Goal: Transaction & Acquisition: Purchase product/service

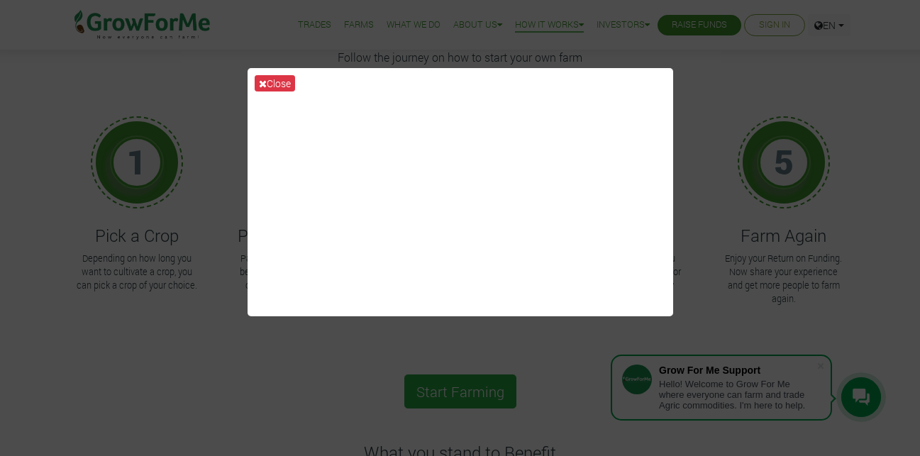
scroll to position [94, 0]
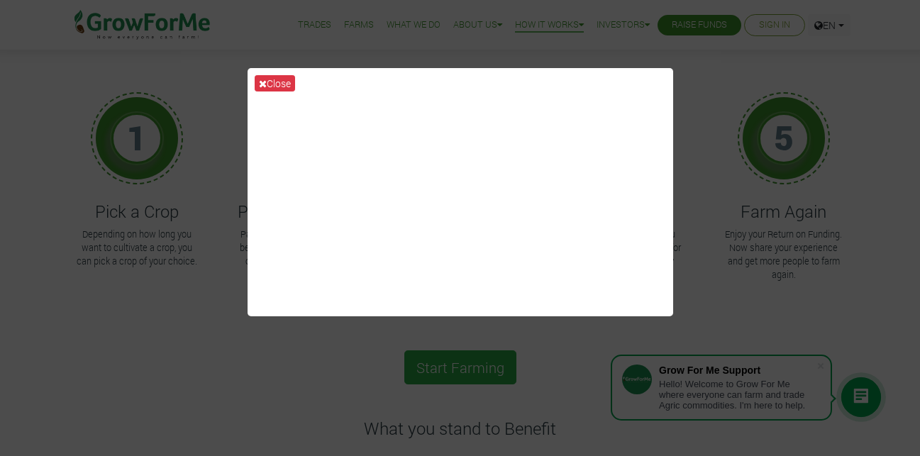
click at [709, 123] on div "Close" at bounding box center [460, 228] width 920 height 456
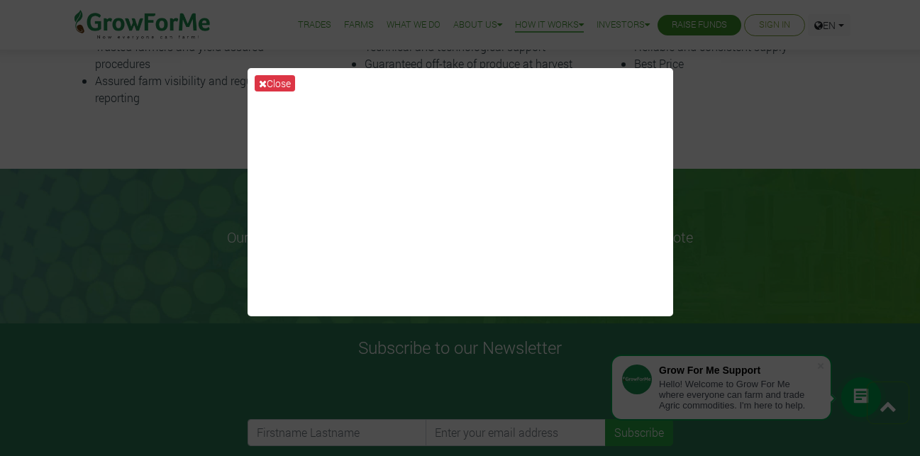
scroll to position [638, 0]
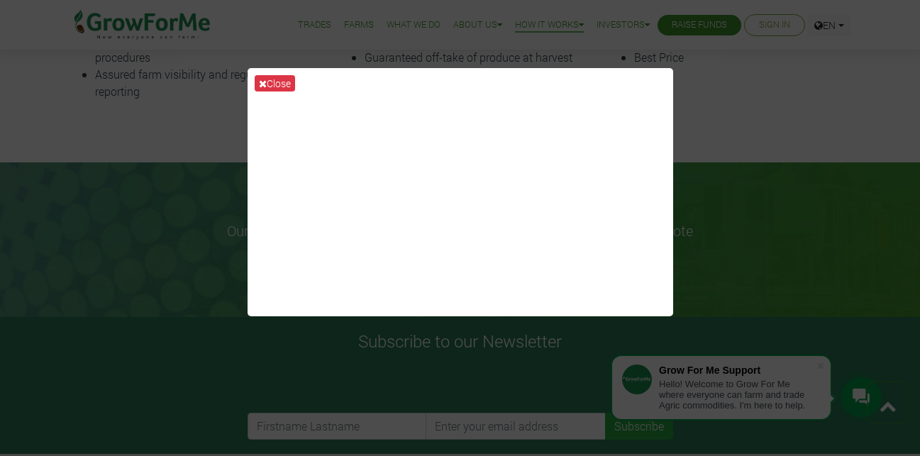
click at [783, 221] on div "Close" at bounding box center [460, 228] width 920 height 456
click at [96, 174] on div "Close" at bounding box center [460, 228] width 920 height 456
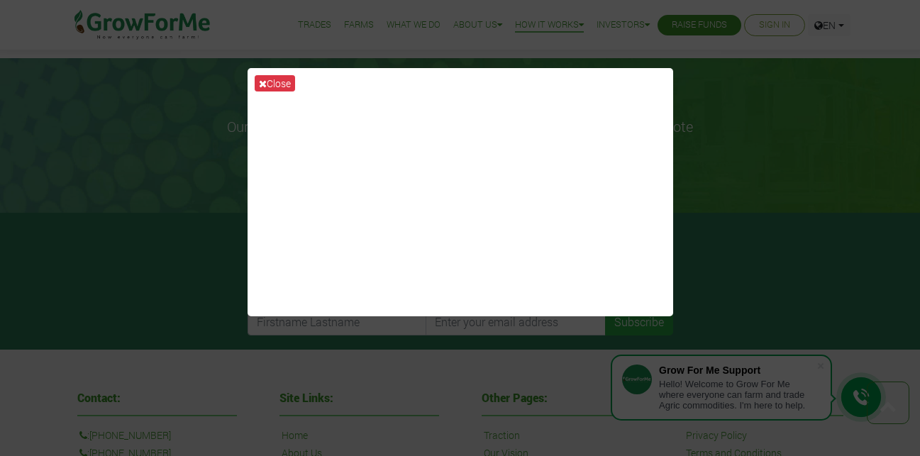
scroll to position [733, 0]
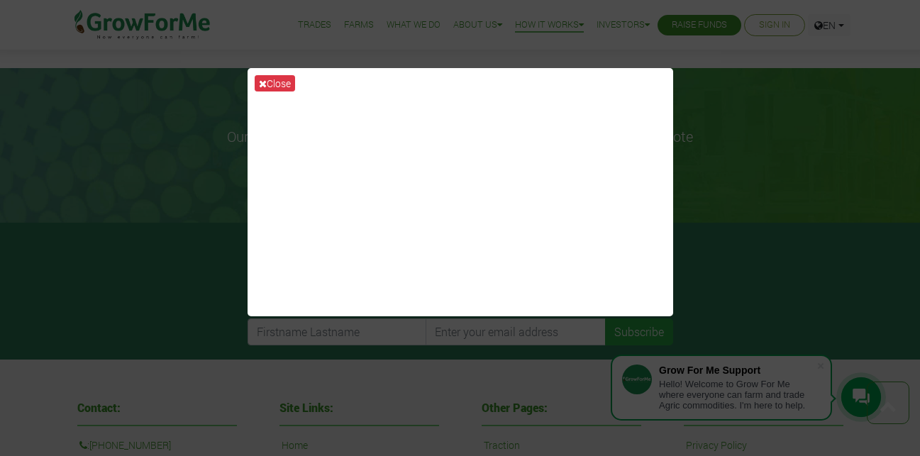
click at [766, 16] on div "Close" at bounding box center [460, 228] width 920 height 456
click at [767, 28] on div "Close" at bounding box center [460, 228] width 920 height 456
click at [766, 79] on div "Close" at bounding box center [460, 228] width 920 height 456
click at [772, 18] on div "Close" at bounding box center [460, 228] width 920 height 456
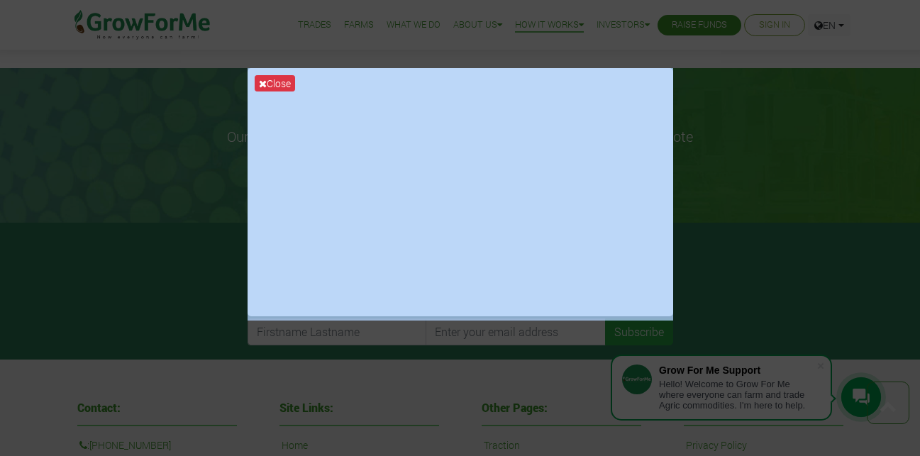
click at [772, 18] on div "Close" at bounding box center [460, 228] width 920 height 456
drag, startPoint x: 772, startPoint y: 18, endPoint x: 769, endPoint y: 57, distance: 39.1
click at [772, 27] on div "Close" at bounding box center [460, 228] width 920 height 456
click at [759, 145] on div "Close" at bounding box center [460, 228] width 920 height 456
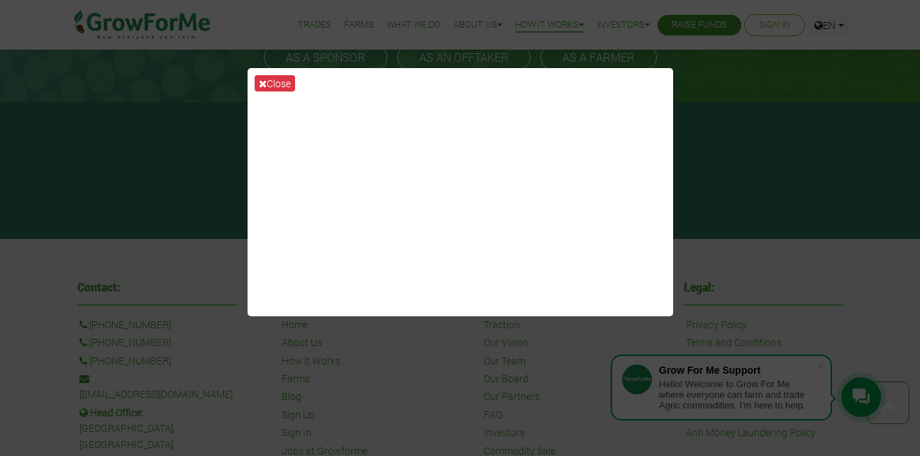
scroll to position [844, 0]
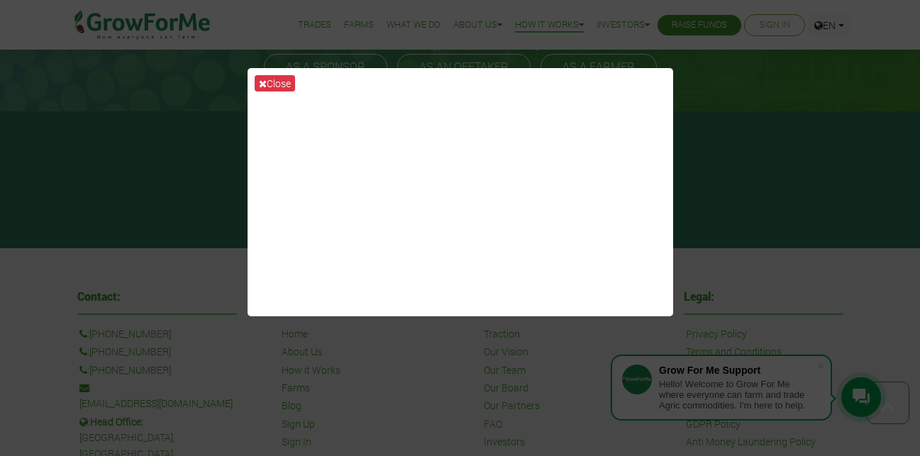
click at [763, 26] on div "Close" at bounding box center [460, 228] width 920 height 456
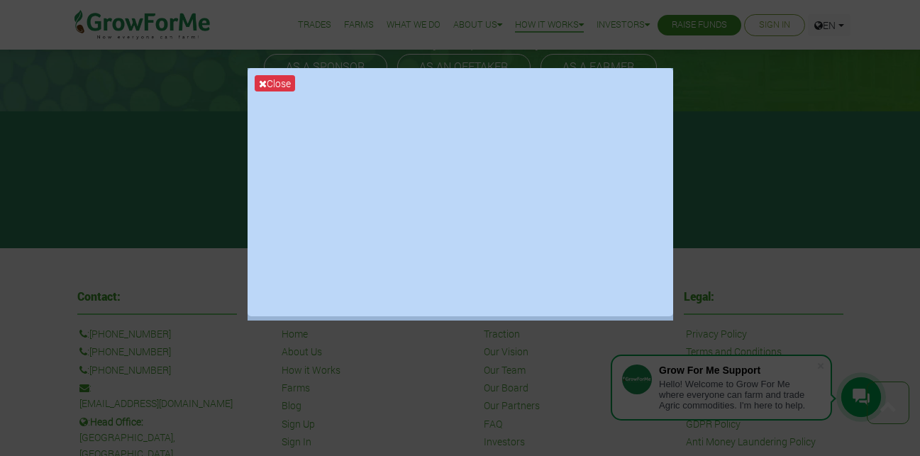
click at [763, 26] on div "Close" at bounding box center [460, 228] width 920 height 456
click at [815, 131] on div "Close" at bounding box center [460, 228] width 920 height 456
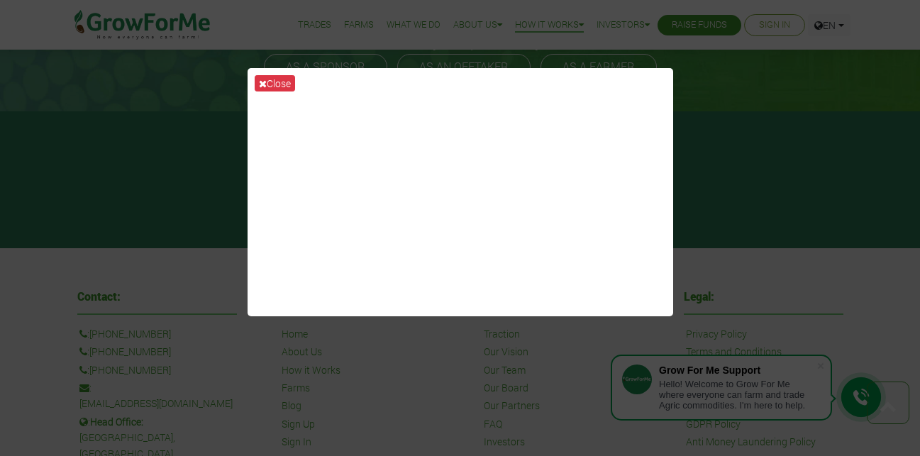
click at [107, 17] on div "Close" at bounding box center [460, 228] width 920 height 456
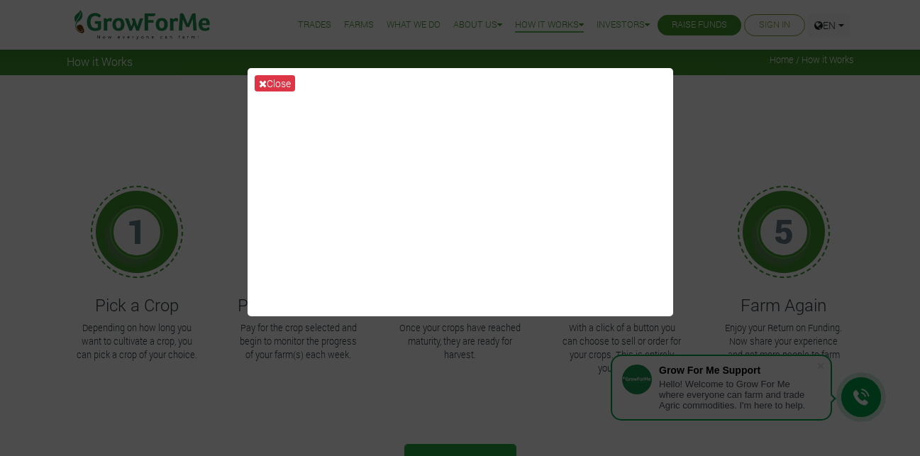
scroll to position [0, 0]
click at [781, 22] on div "Close" at bounding box center [460, 228] width 920 height 456
click at [710, 20] on div "Close" at bounding box center [460, 228] width 920 height 456
click at [184, 399] on div "Close" at bounding box center [460, 228] width 920 height 456
click at [769, 30] on div "Close" at bounding box center [460, 228] width 920 height 456
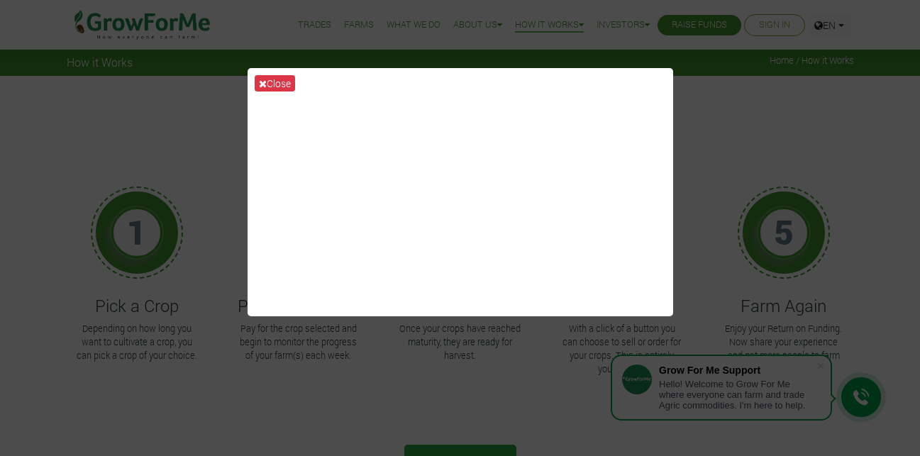
click at [769, 30] on div "Close" at bounding box center [460, 228] width 920 height 456
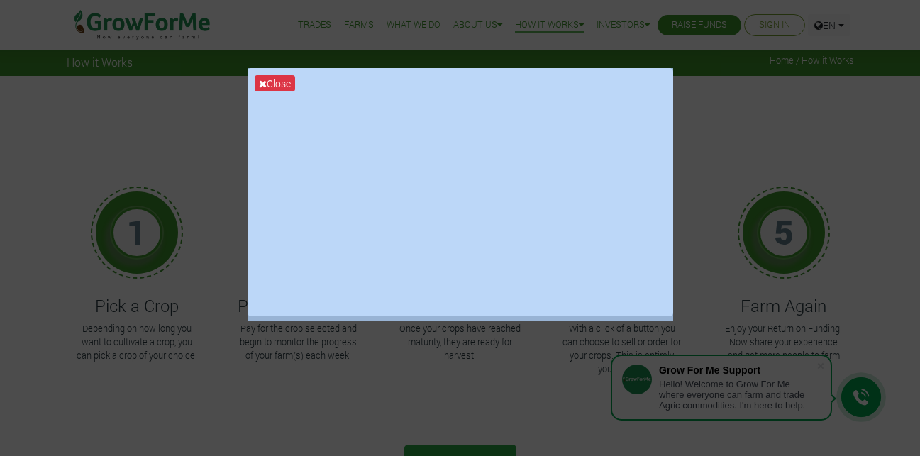
click at [769, 30] on div "Close" at bounding box center [460, 228] width 920 height 456
click at [768, 99] on div "Close" at bounding box center [460, 228] width 920 height 456
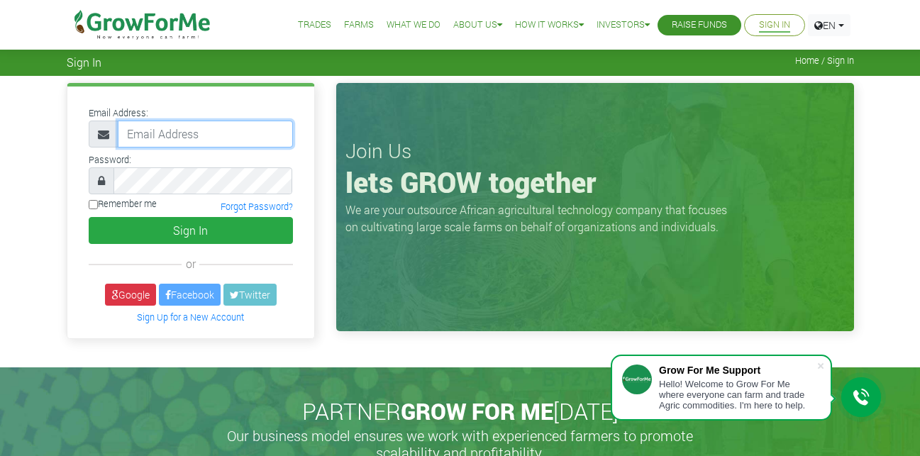
click at [255, 130] on input "email" at bounding box center [205, 134] width 175 height 27
type input "a"
type input "2335577253@growforme.com"
click at [89, 206] on input "Remember me" at bounding box center [93, 204] width 9 height 9
checkbox input "true"
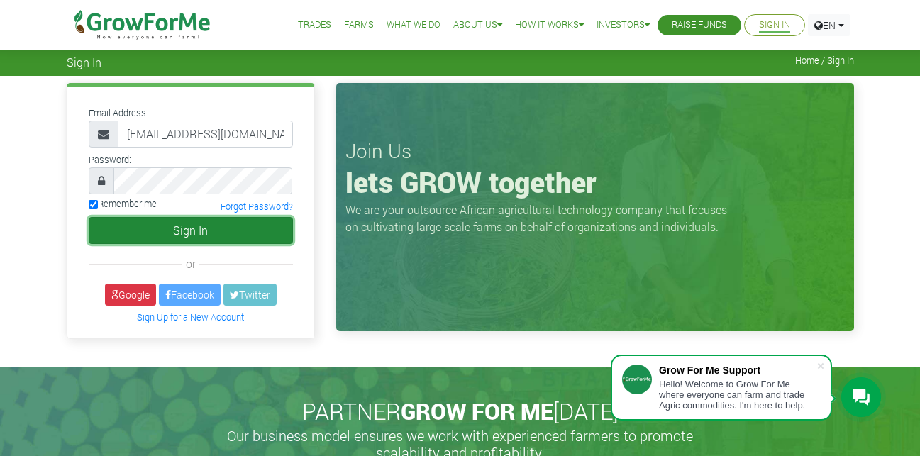
click at [113, 228] on button "Sign In" at bounding box center [191, 230] width 204 height 27
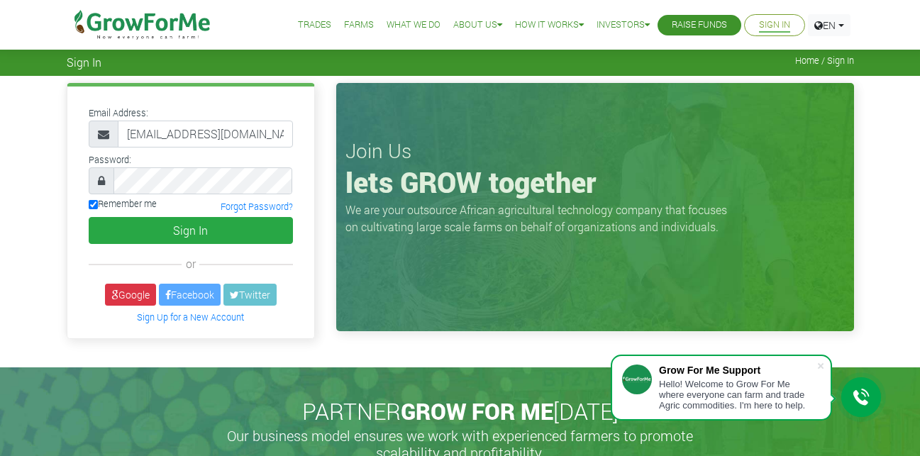
click at [15, 293] on div "Email Address: 2335577253@growforme.com Password: Remember me" at bounding box center [460, 221] width 920 height 291
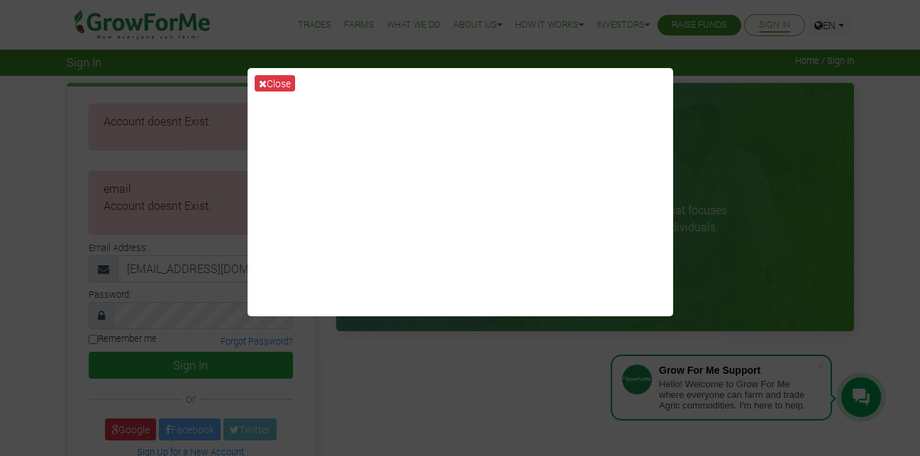
click at [35, 256] on div "Close" at bounding box center [460, 228] width 920 height 456
click at [168, 289] on div "Close" at bounding box center [460, 228] width 920 height 456
click at [169, 262] on div "Close" at bounding box center [460, 228] width 920 height 456
click at [180, 263] on div "Close" at bounding box center [460, 228] width 920 height 456
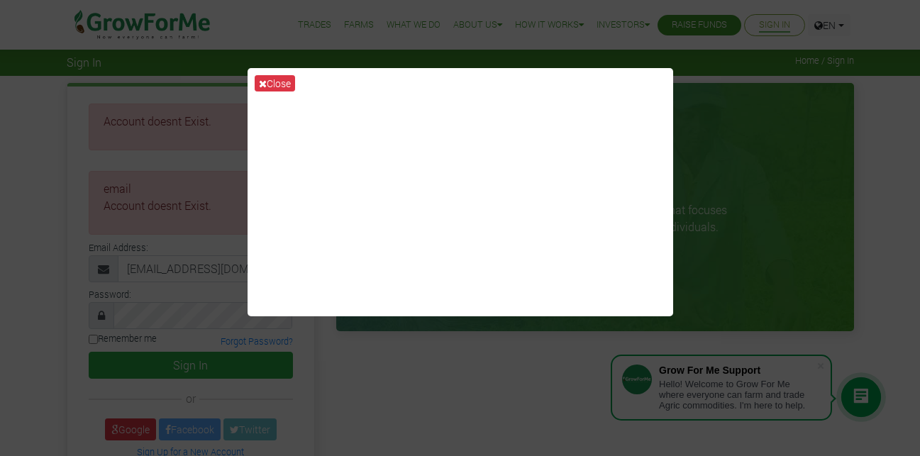
click at [7, 284] on div "Close" at bounding box center [460, 228] width 920 height 456
click at [121, 18] on div "Close" at bounding box center [460, 228] width 920 height 456
click at [123, 18] on div "Close" at bounding box center [460, 228] width 920 height 456
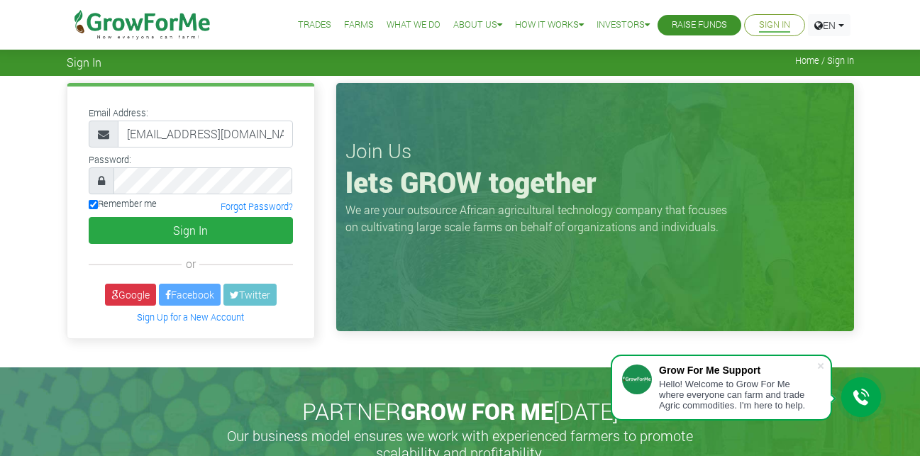
click at [298, 23] on link "Trades" at bounding box center [314, 25] width 33 height 15
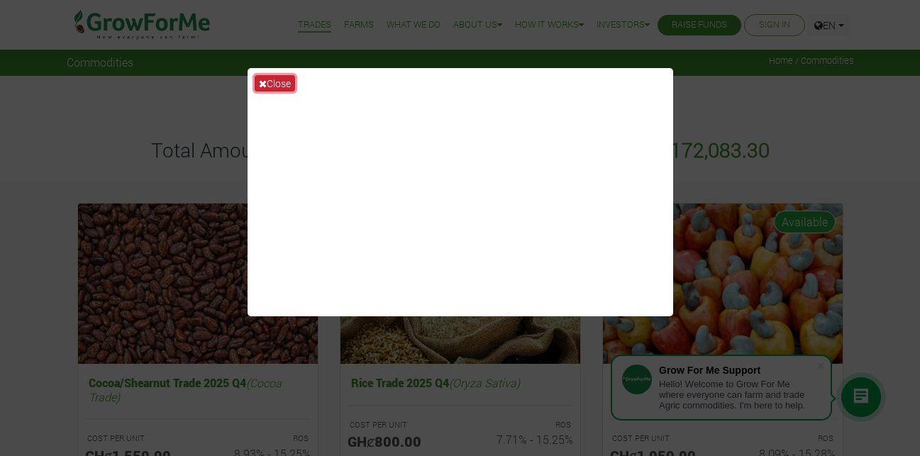
click at [268, 83] on button "Close" at bounding box center [275, 83] width 40 height 16
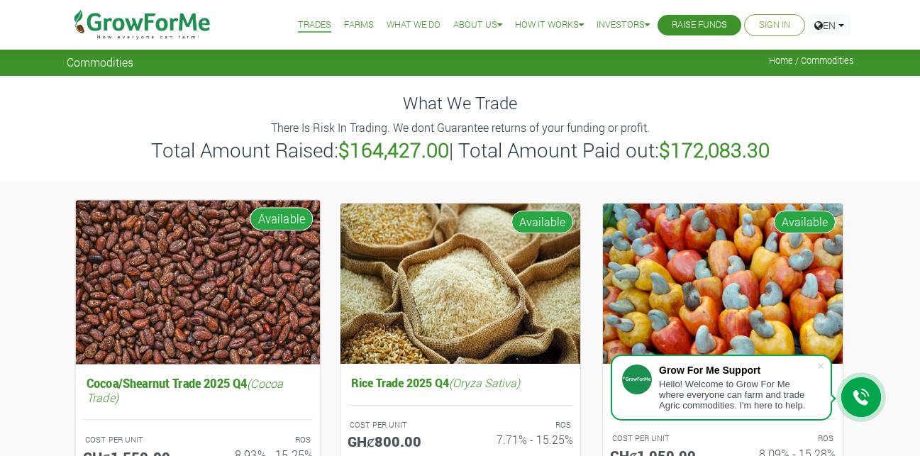
click at [235, 247] on img at bounding box center [197, 282] width 245 height 164
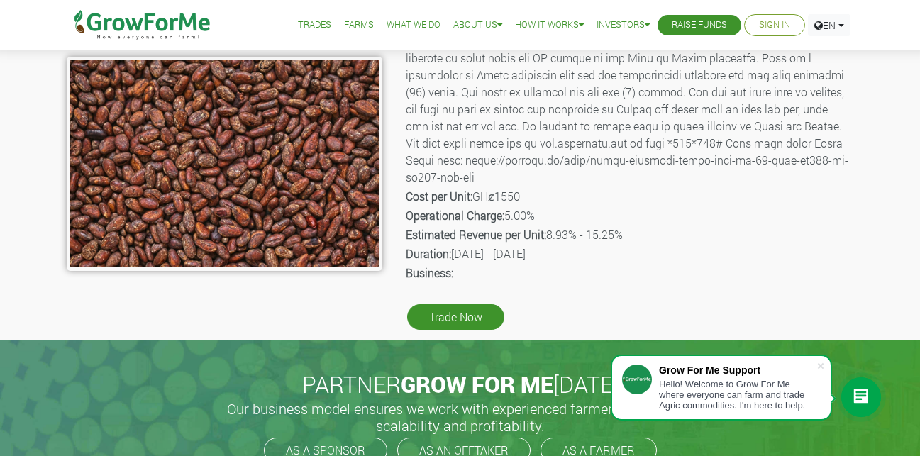
scroll to position [260, 0]
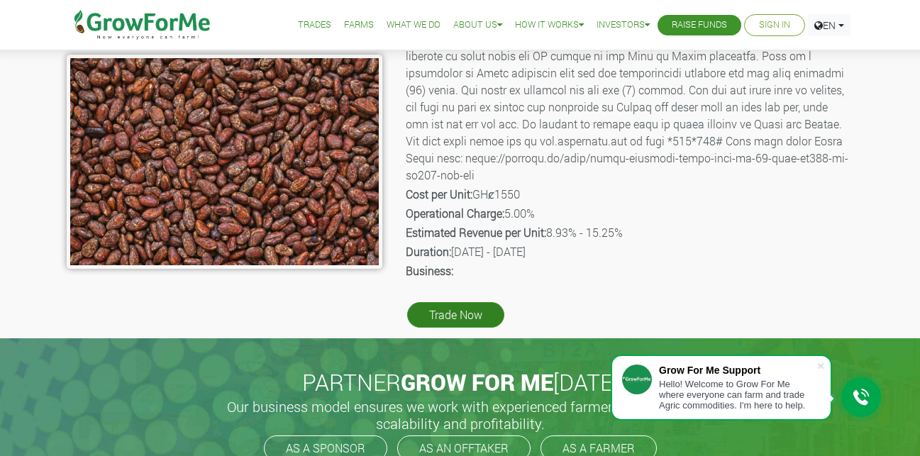
click at [456, 314] on link "Trade Now" at bounding box center [455, 315] width 97 height 26
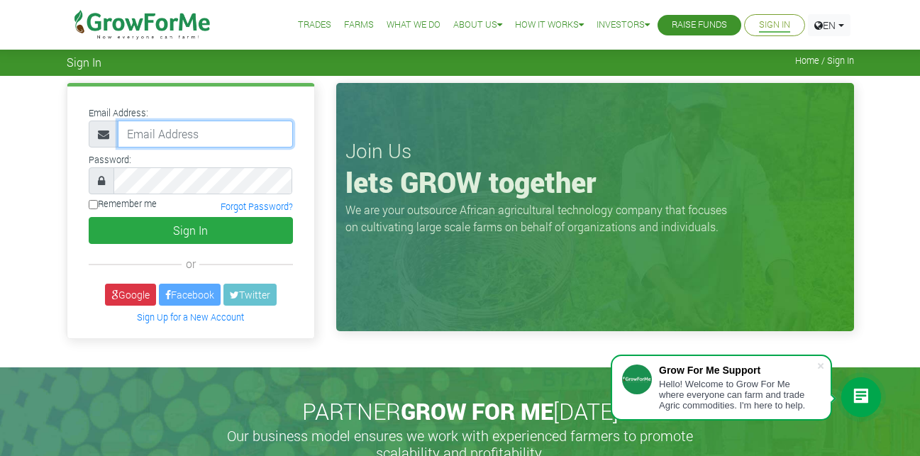
click at [164, 135] on input "email" at bounding box center [205, 134] width 175 height 27
click at [169, 315] on link "Sign Up for a New Account" at bounding box center [190, 316] width 107 height 11
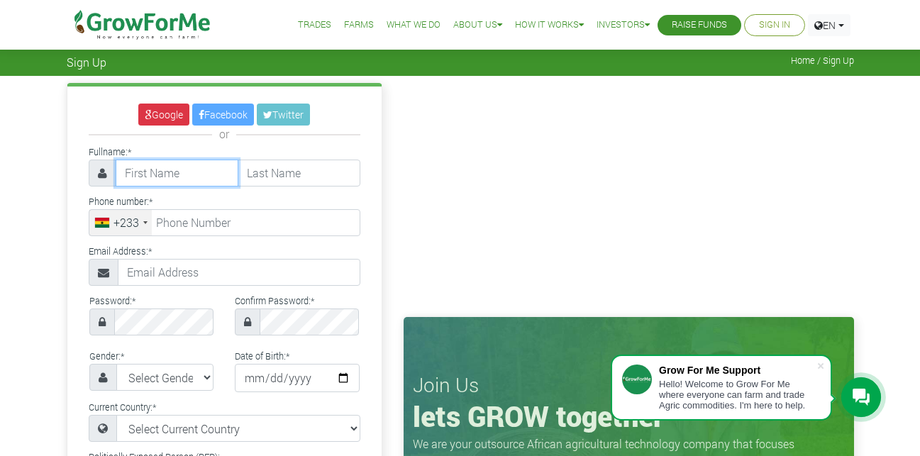
click at [212, 178] on input "text" at bounding box center [177, 173] width 123 height 27
type input "Gideon"
click at [279, 169] on input "text" at bounding box center [299, 173] width 123 height 27
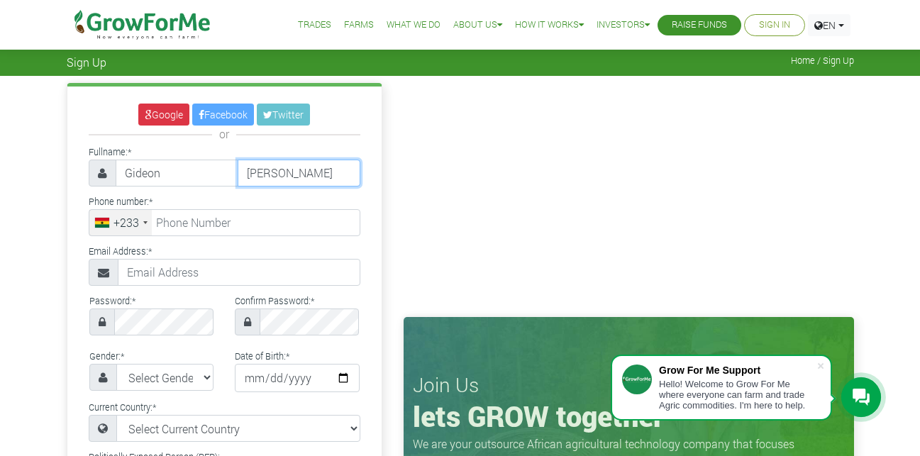
type input "Asiamah"
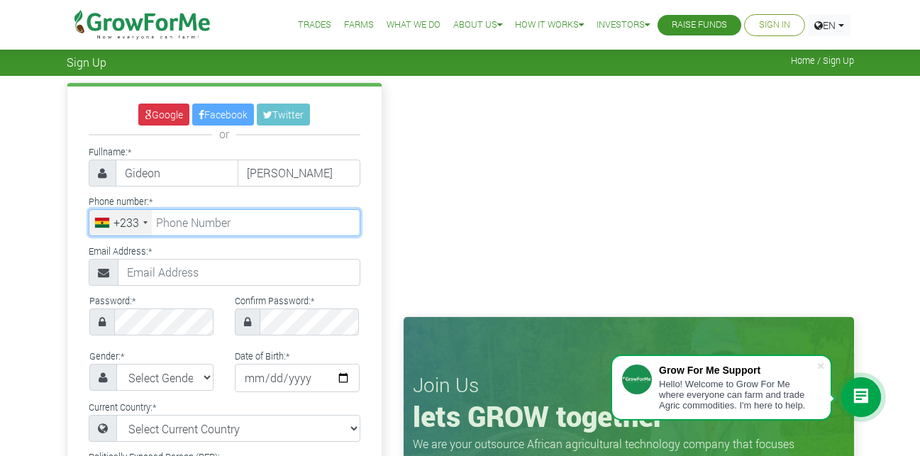
click at [272, 226] on input "tel" at bounding box center [225, 222] width 272 height 27
type input "55 772 5342"
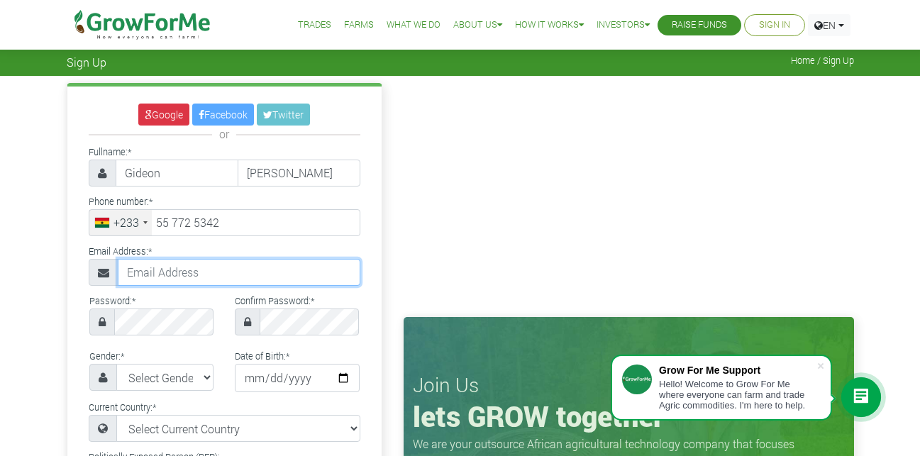
click at [193, 274] on input "text" at bounding box center [239, 272] width 243 height 27
type input "asiamahg6@gmail.com"
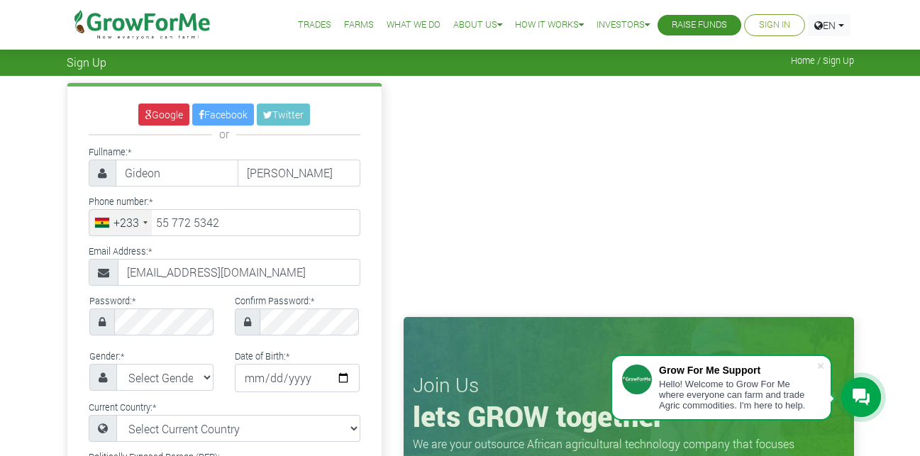
click at [200, 340] on div "Password: * Confirm Password: *" at bounding box center [223, 318] width 313 height 55
click at [396, 386] on div "Join Us lets GROW together We are your outsource African agricultural technolog…" at bounding box center [629, 421] width 472 height 676
click at [169, 383] on select "Select Gender Female Male" at bounding box center [165, 377] width 98 height 27
select select "Male"
click at [116, 364] on select "Select Gender Female Male" at bounding box center [165, 377] width 98 height 27
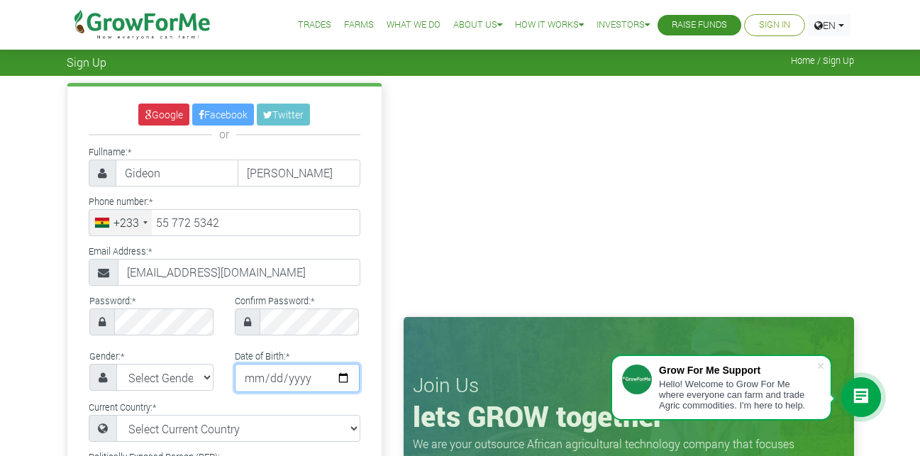
click at [308, 374] on input "date" at bounding box center [297, 378] width 125 height 28
click at [263, 374] on input "date" at bounding box center [297, 378] width 125 height 28
type input "1996-09-26"
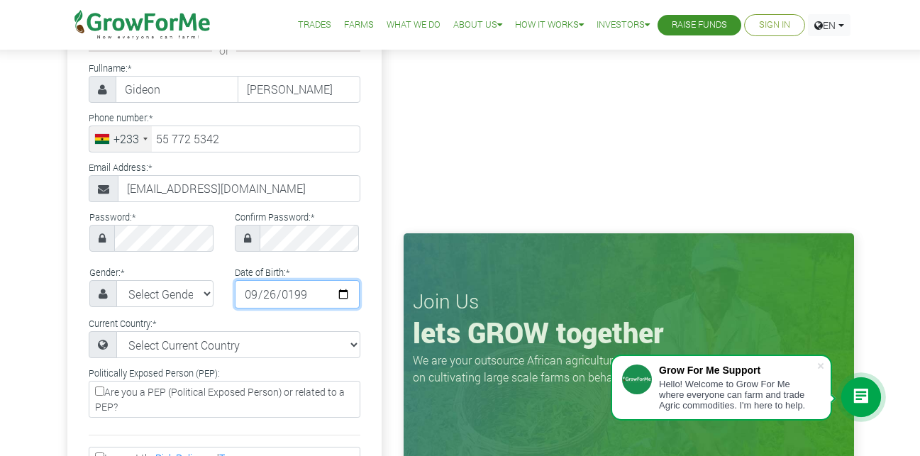
scroll to position [94, 0]
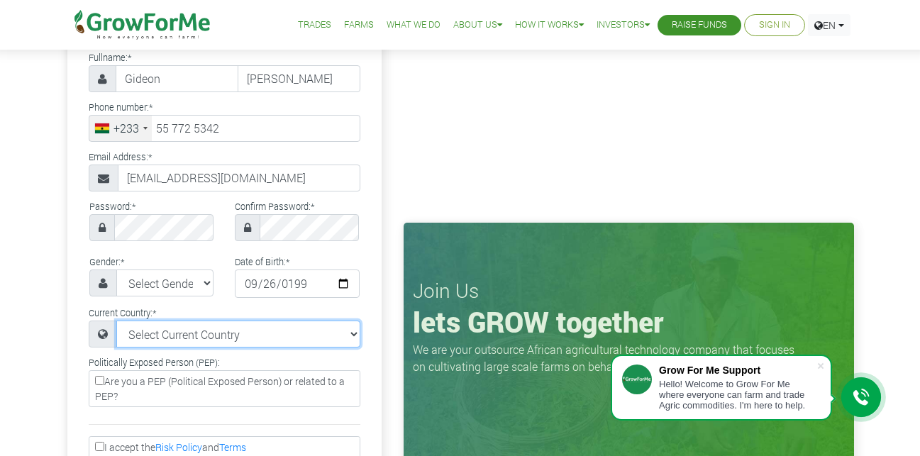
click at [282, 334] on select "Select Current Country Afghanistan Albania Algeria American Samoa Andorra Angol…" at bounding box center [238, 334] width 244 height 27
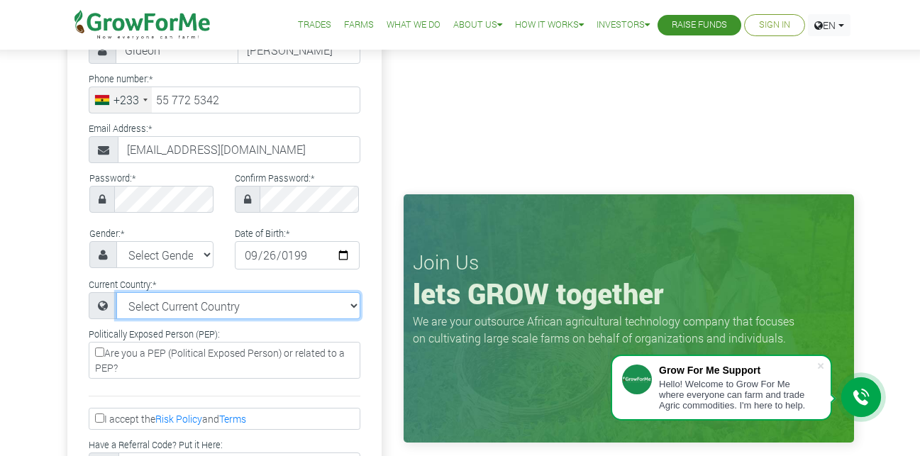
scroll to position [118, 0]
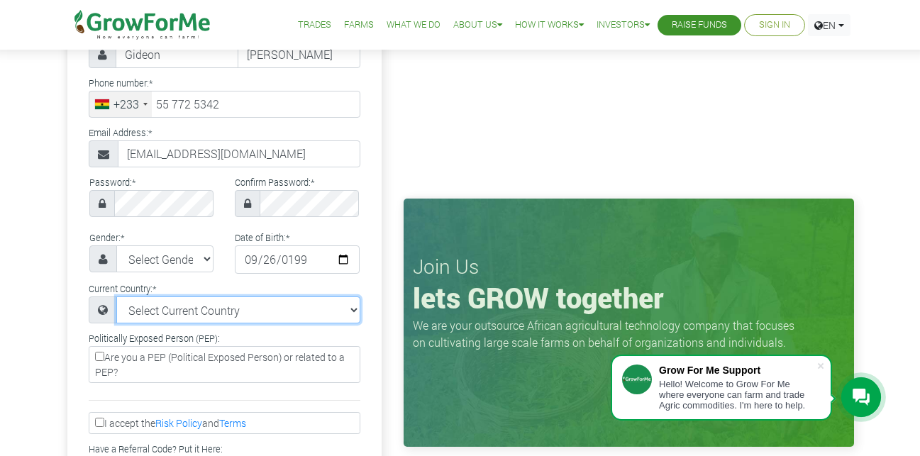
click at [249, 312] on select "Select Current Country Afghanistan Albania Algeria American Samoa Andorra Angol…" at bounding box center [238, 309] width 244 height 27
select select "Ghana"
click at [116, 296] on select "Select Current Country Afghanistan Albania Algeria American Samoa Andorra Angol…" at bounding box center [238, 309] width 244 height 27
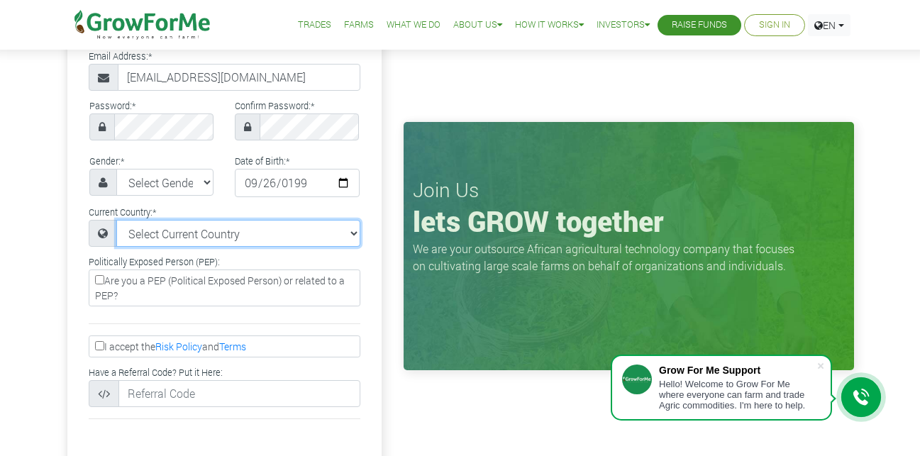
scroll to position [213, 0]
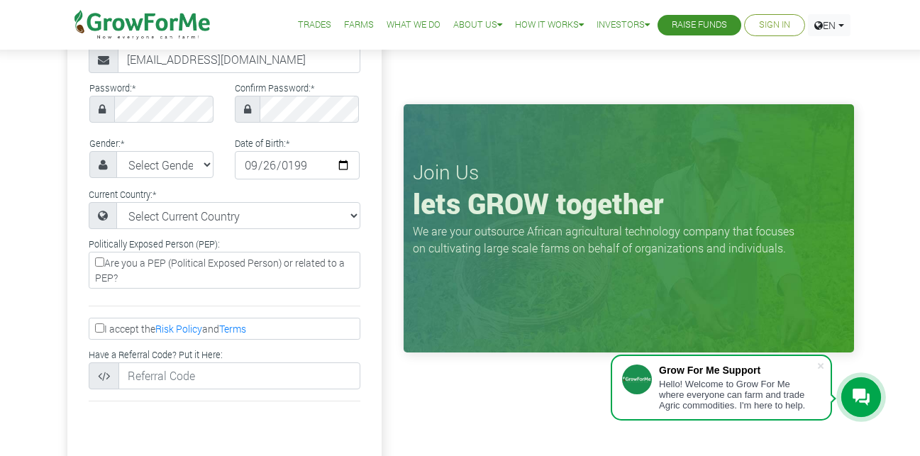
click at [213, 333] on label "I accept the Risk Policy and Terms" at bounding box center [225, 329] width 272 height 22
click at [104, 333] on input "I accept the Risk Policy and Terms" at bounding box center [99, 327] width 9 height 9
checkbox input "true"
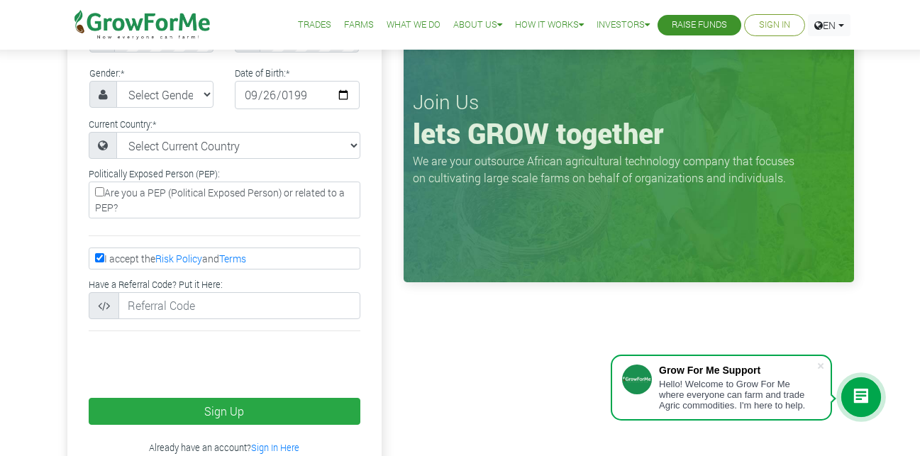
scroll to position [284, 0]
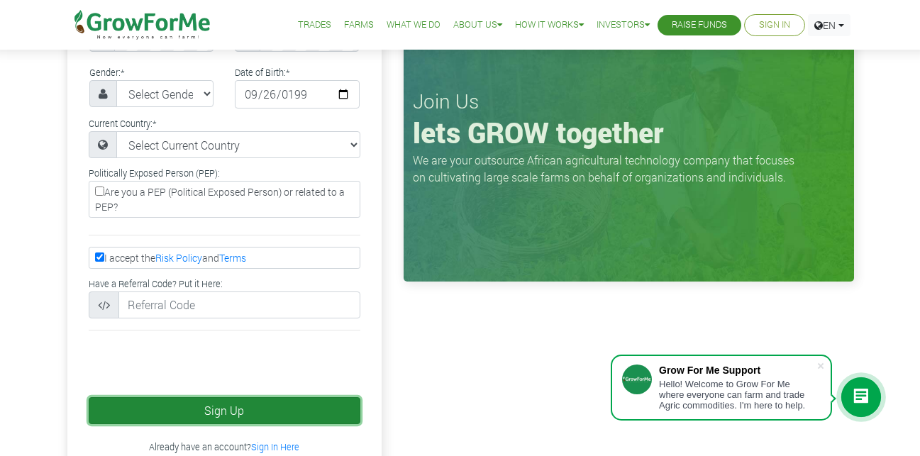
click at [191, 409] on button "Sign Up" at bounding box center [225, 410] width 272 height 27
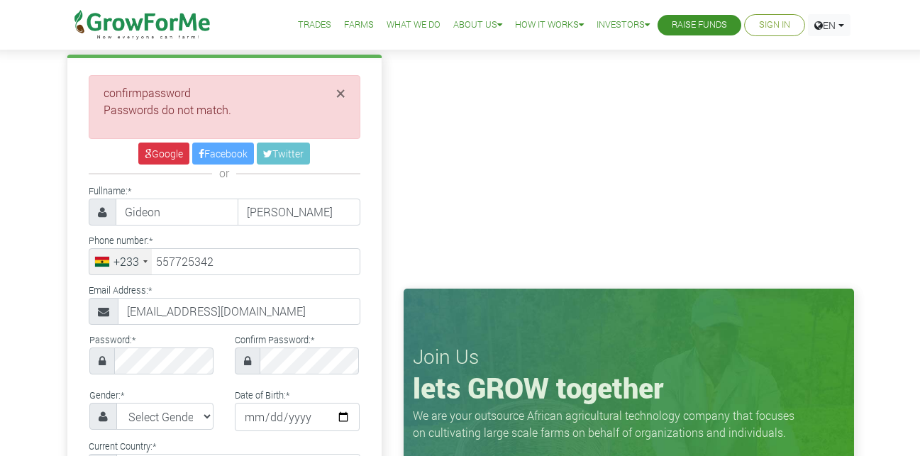
scroll to position [71, 0]
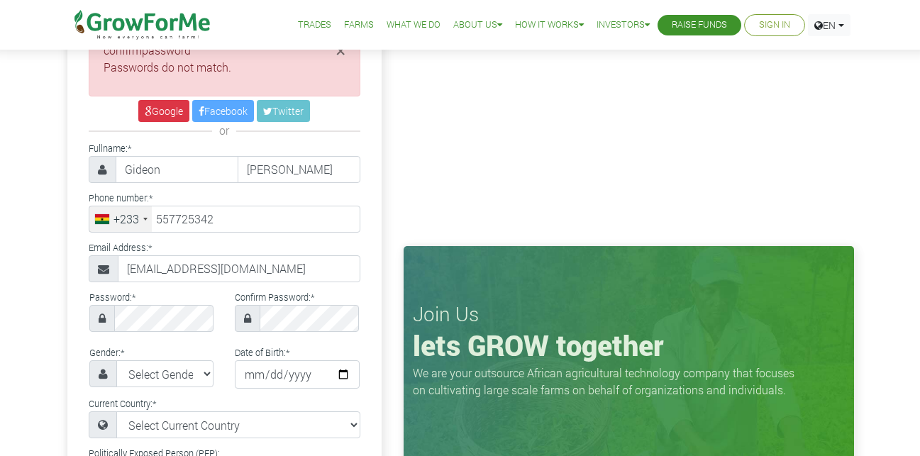
click at [108, 319] on span at bounding box center [102, 318] width 26 height 27
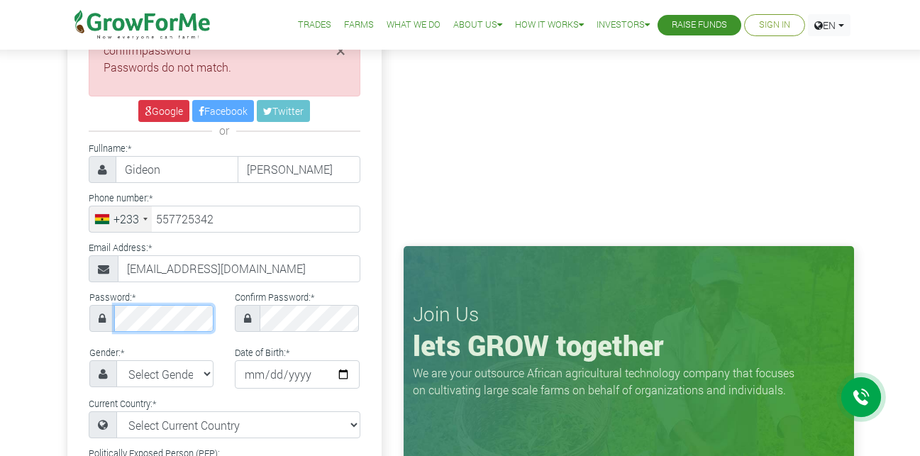
type input "55 772 5342"
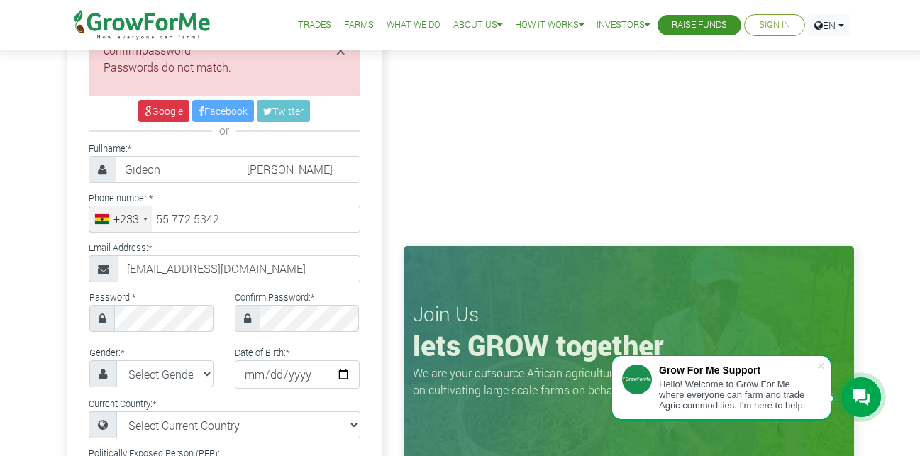
click at [254, 330] on span at bounding box center [248, 318] width 26 height 27
click at [163, 371] on select "Select Gender Female Male" at bounding box center [165, 373] width 98 height 27
select select "Male"
click at [116, 360] on select "Select Gender Female Male" at bounding box center [165, 373] width 98 height 27
click at [251, 381] on input "date" at bounding box center [297, 374] width 125 height 28
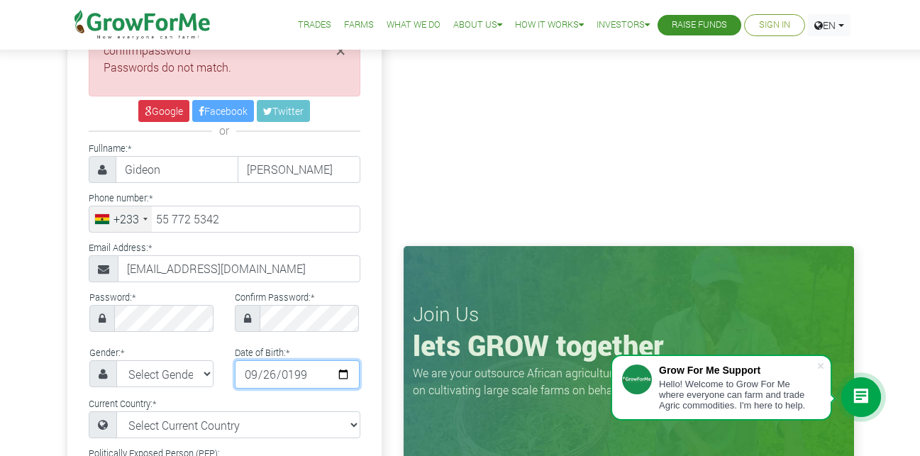
type input "1996-09-26"
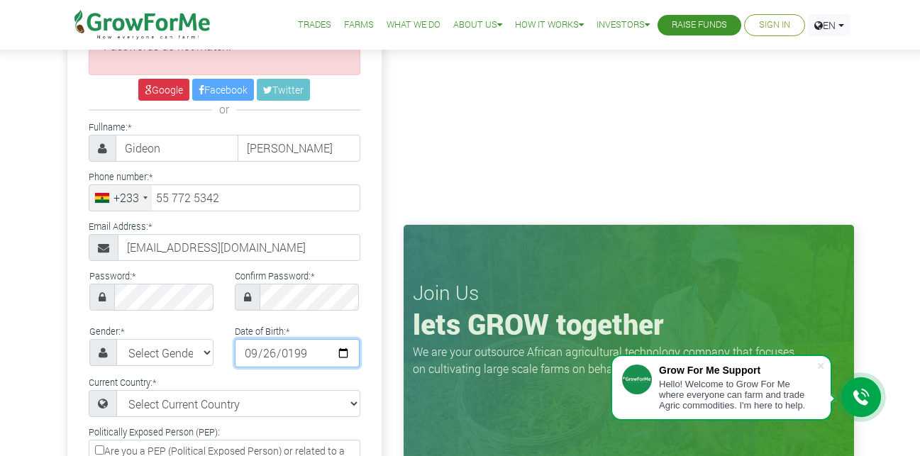
scroll to position [118, 0]
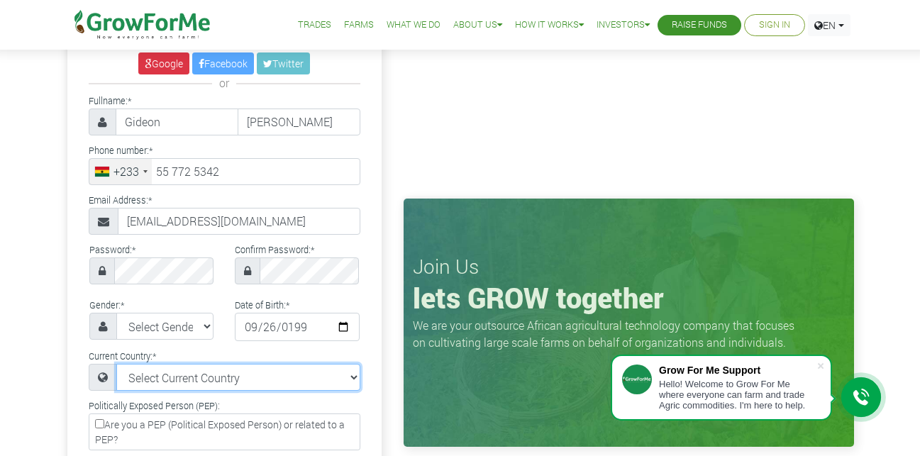
click at [296, 377] on select "Select Current Country Afghanistan Albania Algeria American Samoa Andorra Angol…" at bounding box center [238, 377] width 244 height 27
select select "Ghana"
click at [116, 364] on select "Select Current Country Afghanistan Albania Algeria American Samoa Andorra Angol…" at bounding box center [238, 377] width 244 height 27
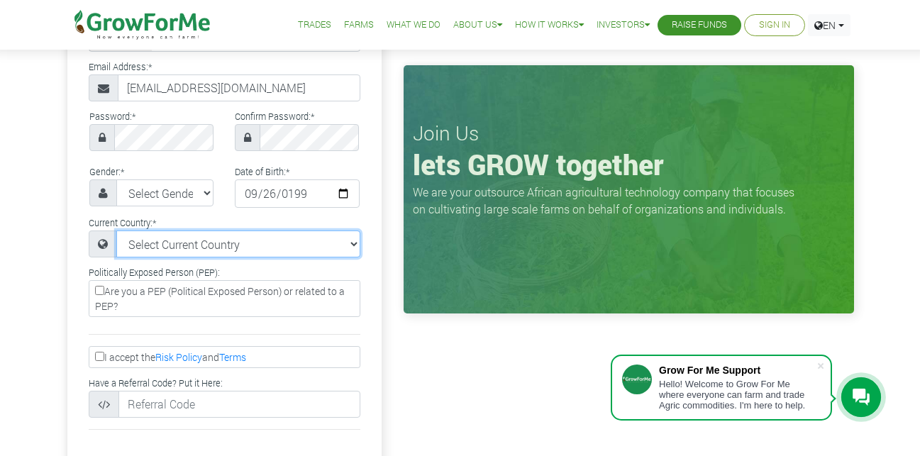
scroll to position [260, 0]
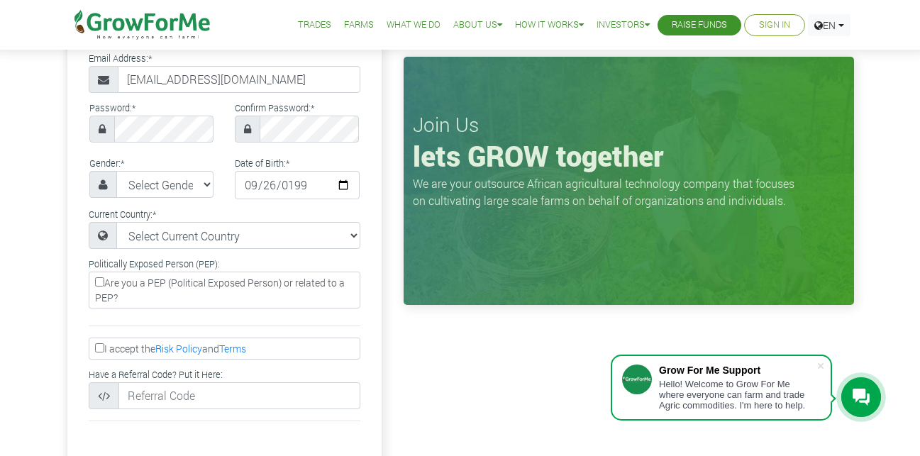
click at [117, 353] on label "I accept the Risk Policy and Terms" at bounding box center [225, 349] width 272 height 22
click at [104, 352] on input "I accept the Risk Policy and Terms" at bounding box center [99, 347] width 9 height 9
checkbox input "true"
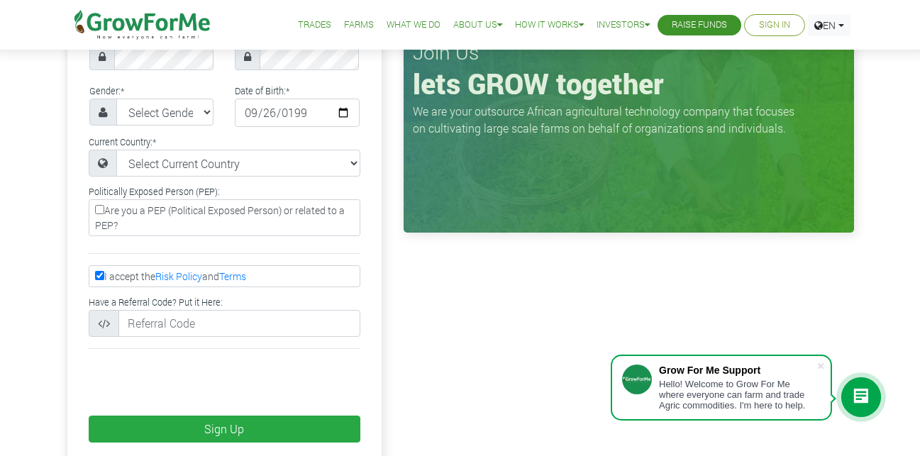
scroll to position [355, 0]
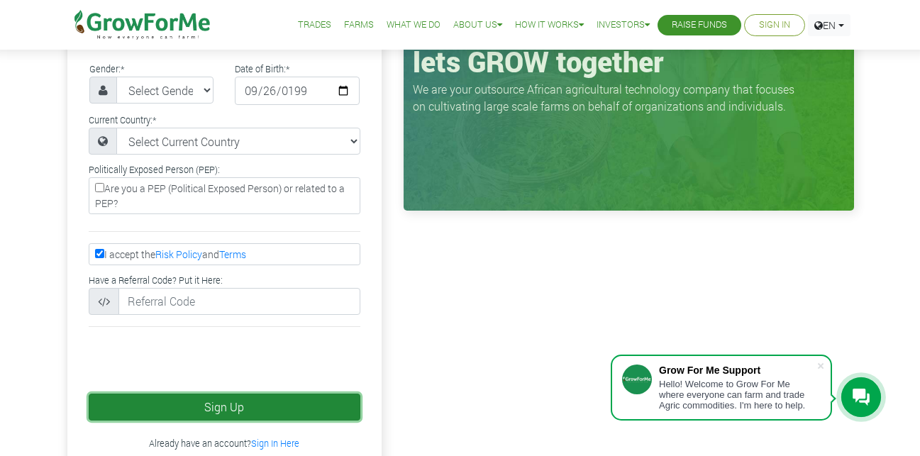
click at [165, 412] on button "Sign Up" at bounding box center [225, 407] width 272 height 27
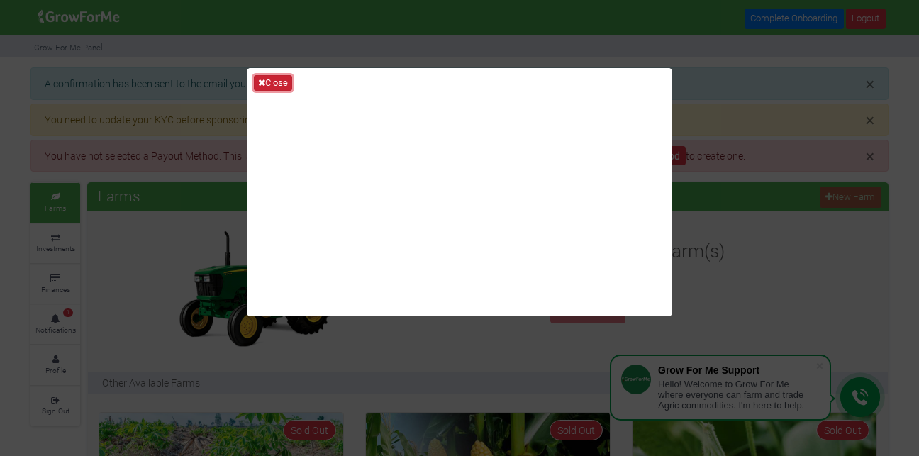
click at [267, 76] on button "Close" at bounding box center [273, 83] width 38 height 16
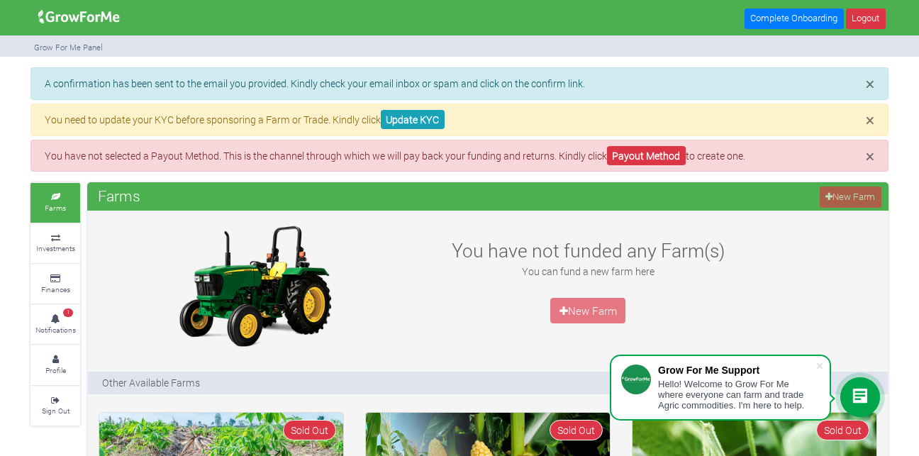
click at [456, 256] on h3 "You have not funded any Farm(s)" at bounding box center [588, 250] width 308 height 23
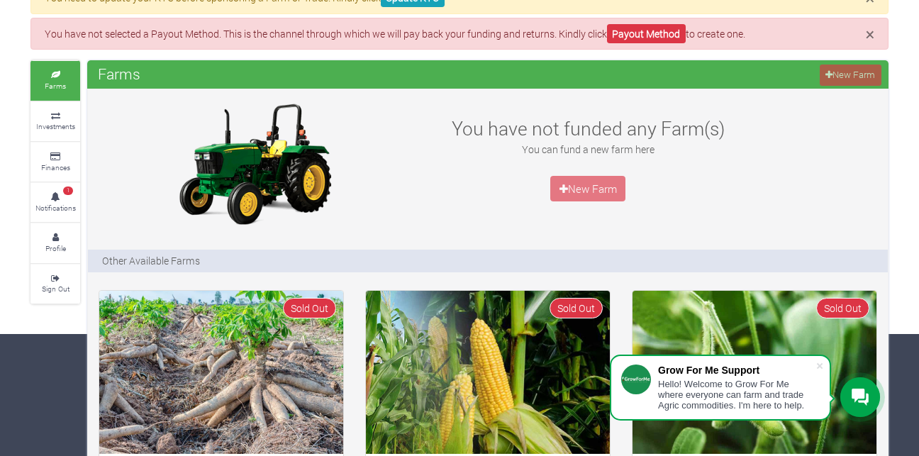
scroll to position [47, 0]
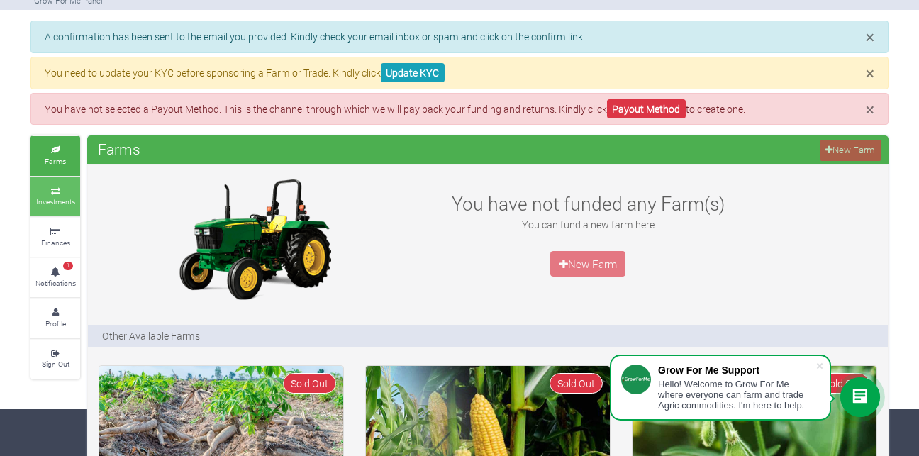
click at [44, 205] on small "Investments" at bounding box center [55, 201] width 39 height 10
click at [646, 104] on link "Payout Method" at bounding box center [646, 108] width 79 height 19
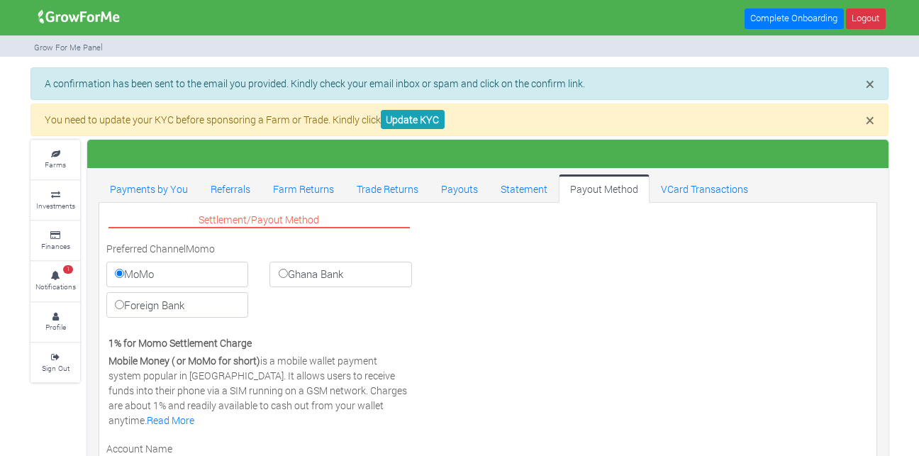
click at [650, 104] on div "× You need to update your KYC before sponsoring a Farm or Trade. Kindly click U…" at bounding box center [459, 120] width 858 height 33
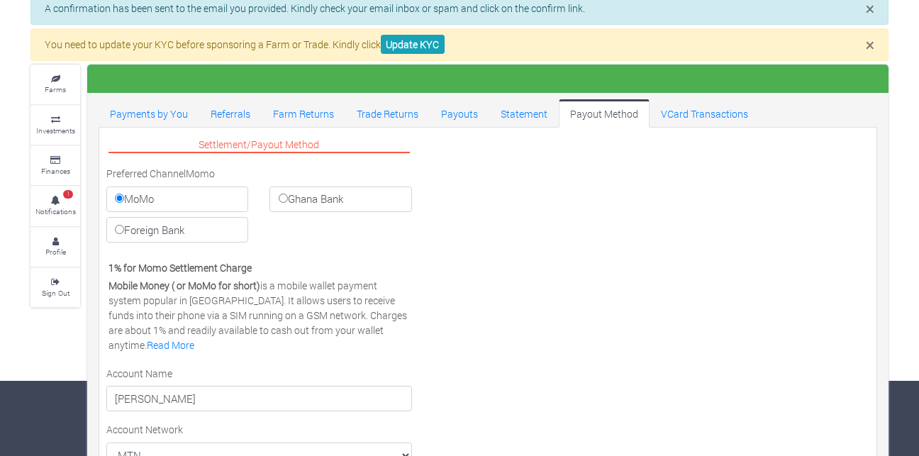
scroll to position [94, 0]
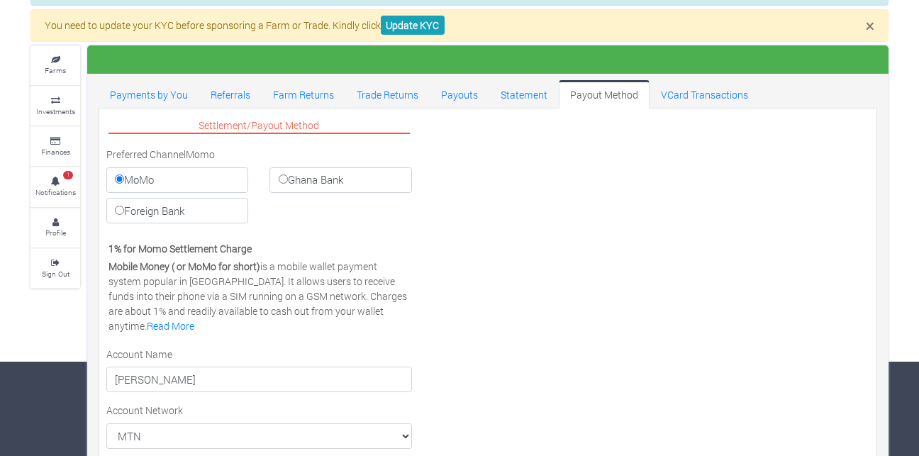
click at [466, 250] on div "Settlement/Payout Method Preferred Channel Momo MoMo Ghana Bank Foreign Bank Vi…" at bounding box center [488, 357] width 784 height 483
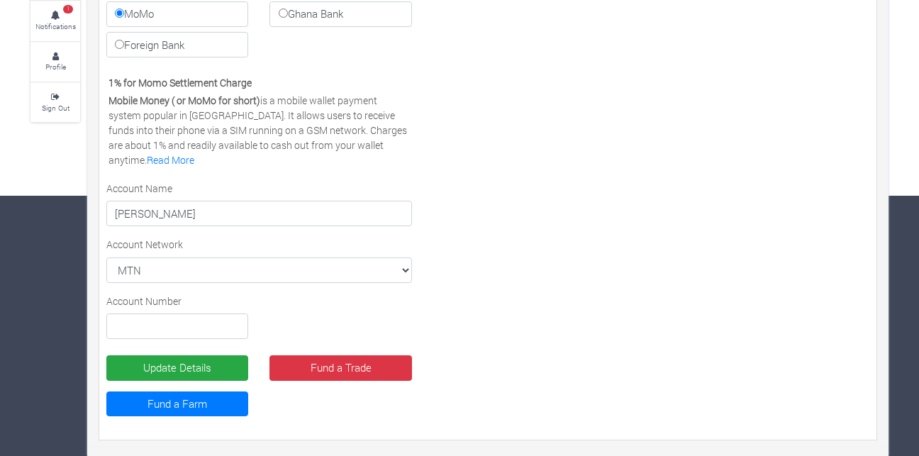
scroll to position [262, 0]
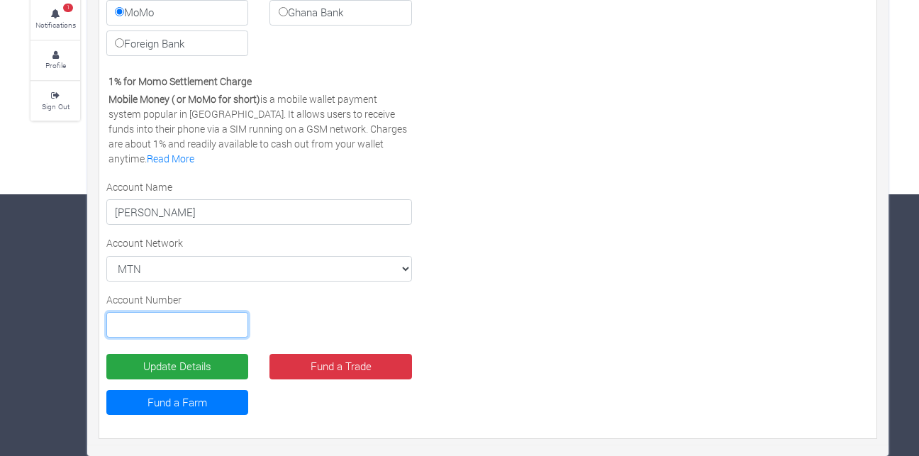
click at [206, 318] on input "text" at bounding box center [177, 325] width 142 height 26
click at [233, 317] on input "text" at bounding box center [177, 325] width 142 height 26
type input "0557725342"
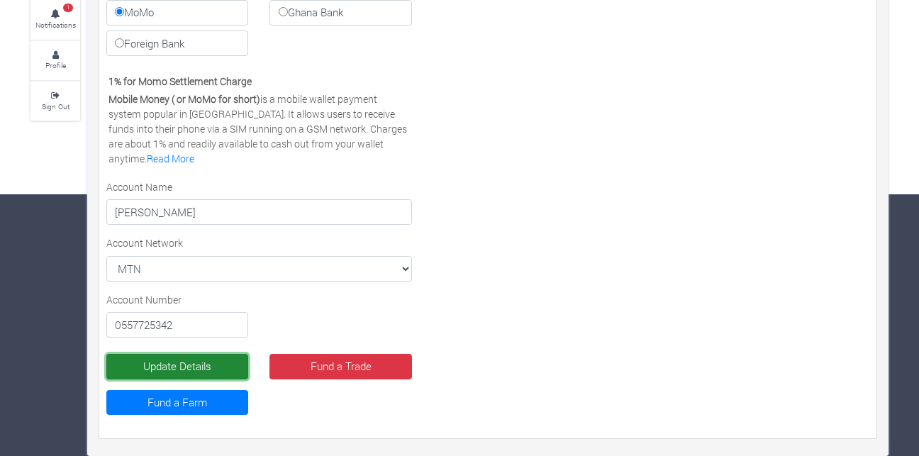
click at [211, 360] on button "Update Details" at bounding box center [177, 367] width 142 height 26
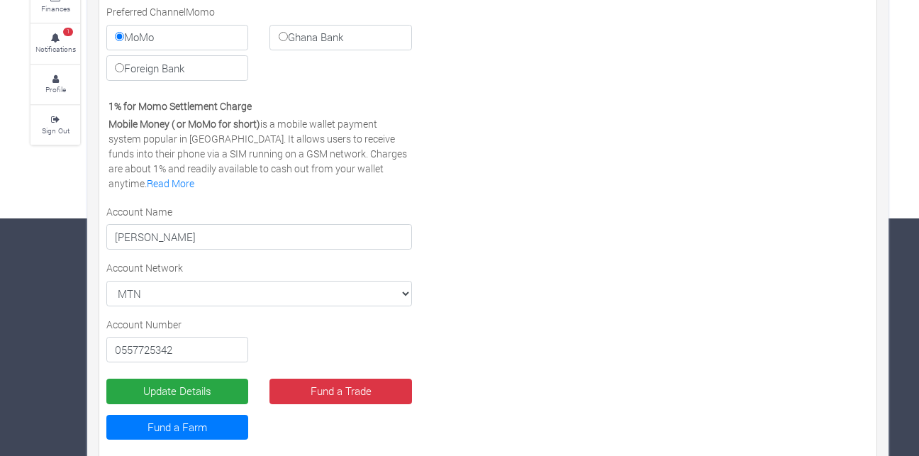
scroll to position [262, 0]
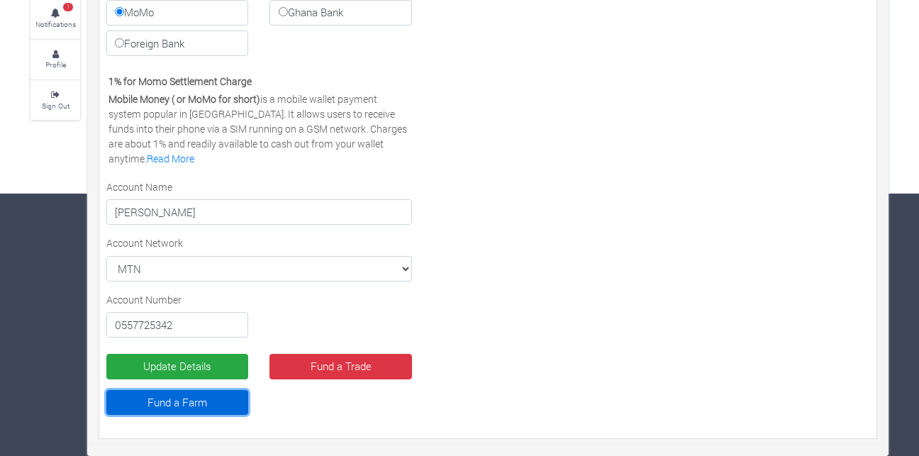
click at [184, 392] on link "Fund a Farm" at bounding box center [177, 403] width 142 height 26
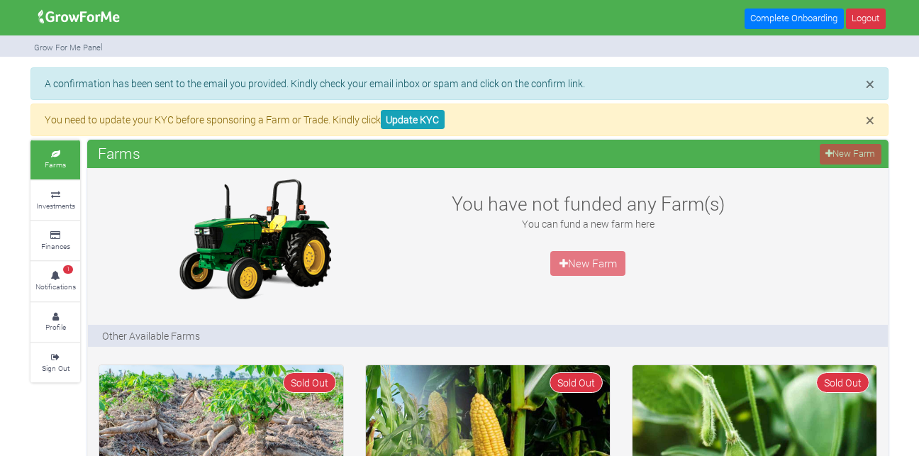
click at [606, 264] on p "New Farm" at bounding box center [588, 264] width 308 height 26
click at [581, 269] on p "New Farm" at bounding box center [588, 264] width 308 height 26
click at [851, 150] on div "New Farm" at bounding box center [851, 154] width 62 height 22
click at [257, 233] on img at bounding box center [254, 239] width 177 height 128
click at [872, 88] on span "×" at bounding box center [870, 83] width 9 height 21
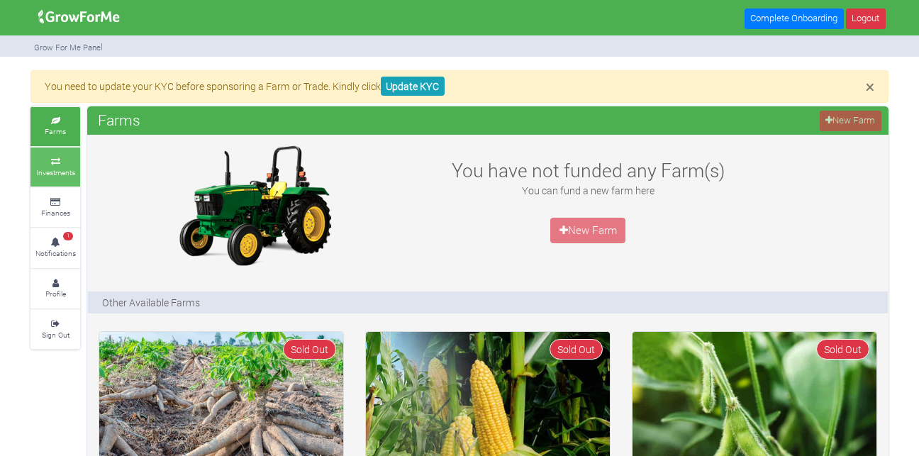
click at [45, 162] on icon at bounding box center [55, 161] width 43 height 7
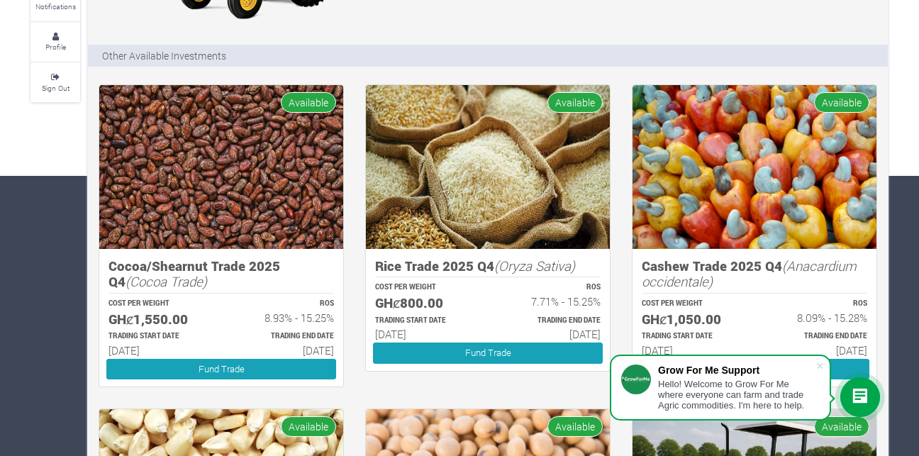
scroll to position [284, 0]
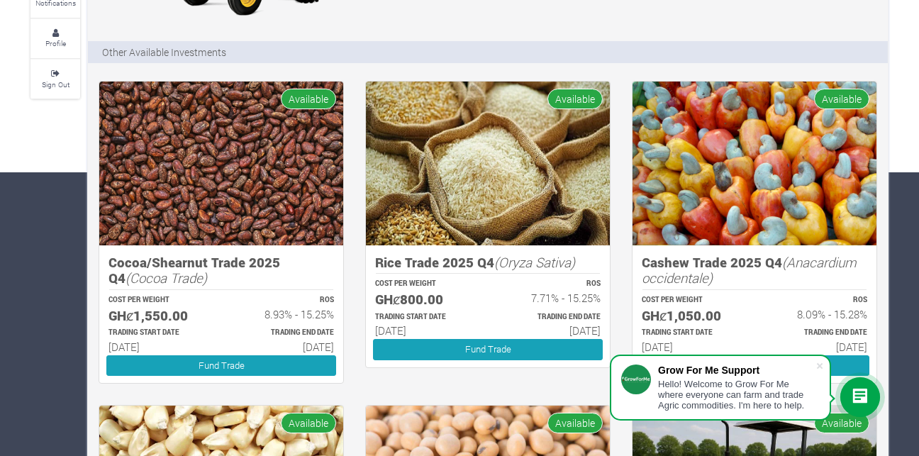
click at [204, 160] on img at bounding box center [221, 164] width 244 height 164
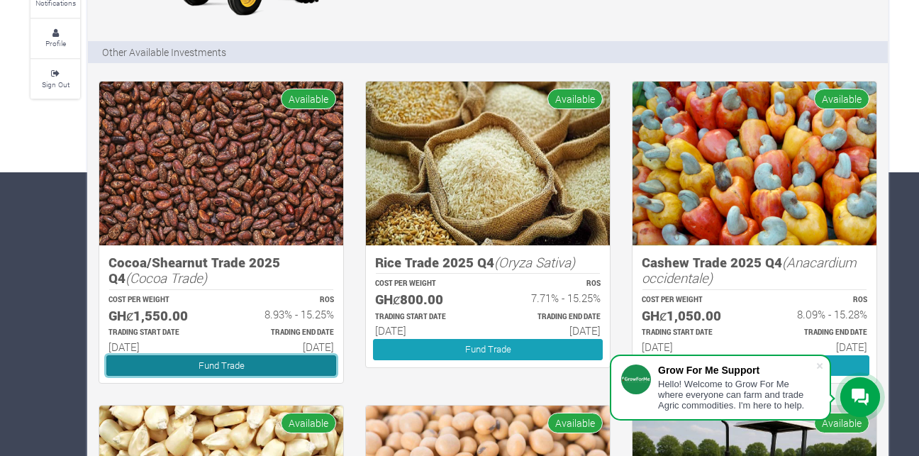
click at [190, 364] on link "Fund Trade" at bounding box center [221, 365] width 230 height 21
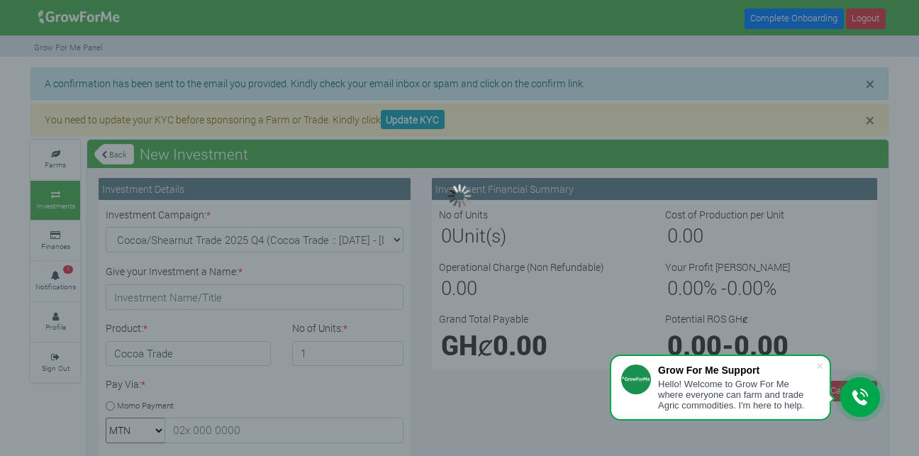
type input "1"
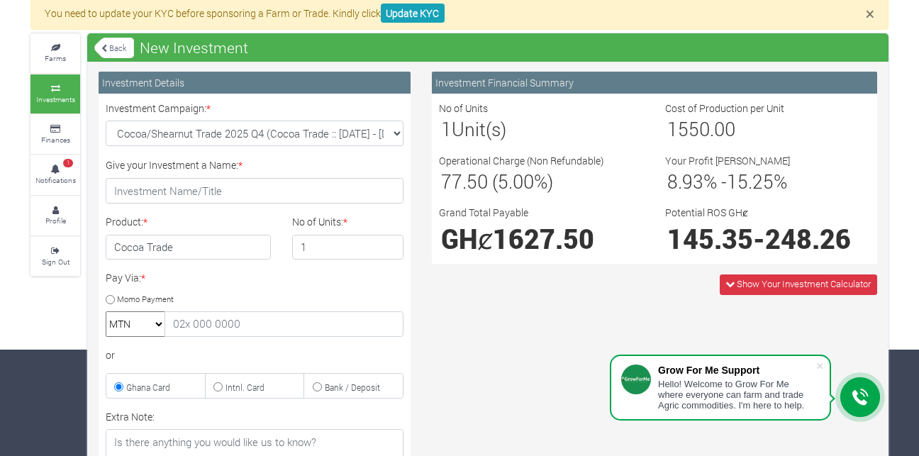
scroll to position [94, 0]
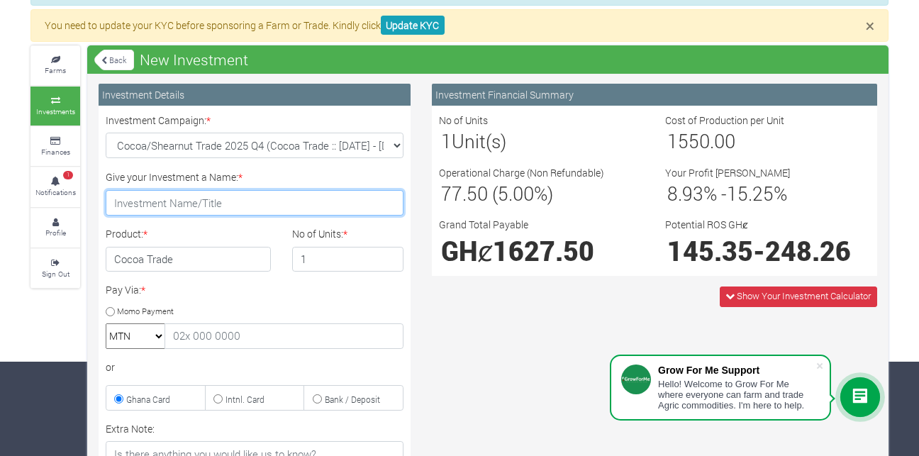
click at [314, 197] on input "Give your Investment a Name: *" at bounding box center [255, 203] width 298 height 26
type input "Gideon"
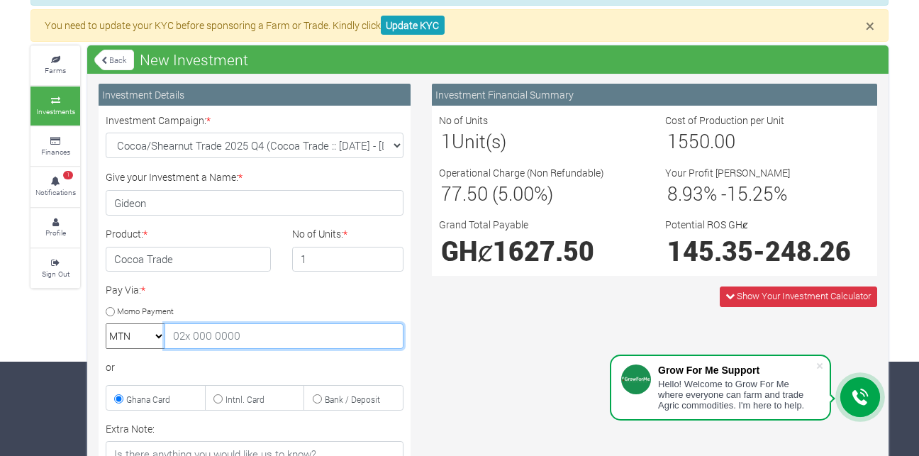
click at [268, 345] on input "text" at bounding box center [284, 336] width 239 height 26
click at [269, 345] on input "0557725342" at bounding box center [284, 336] width 239 height 26
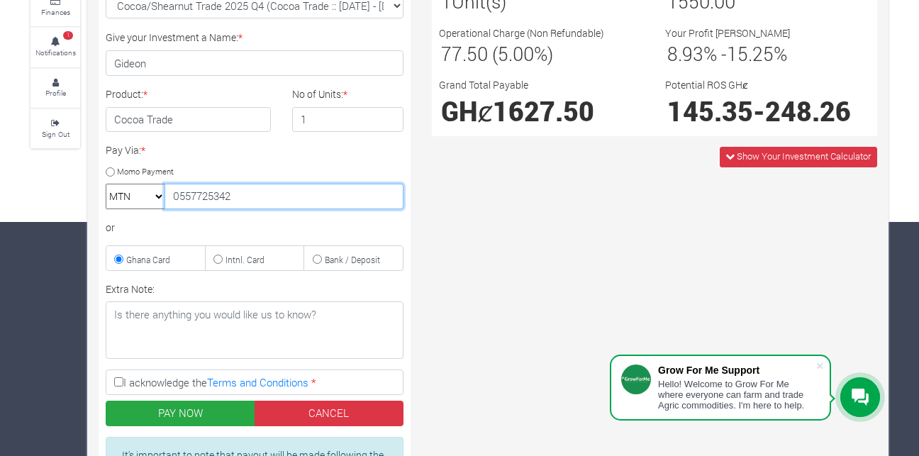
scroll to position [260, 0]
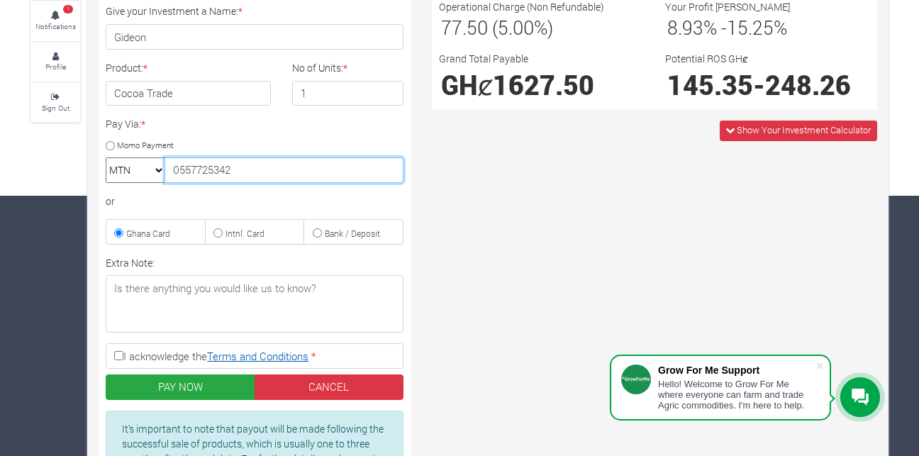
type input "0557725342"
click at [261, 352] on link "Terms and Conditions" at bounding box center [257, 356] width 101 height 14
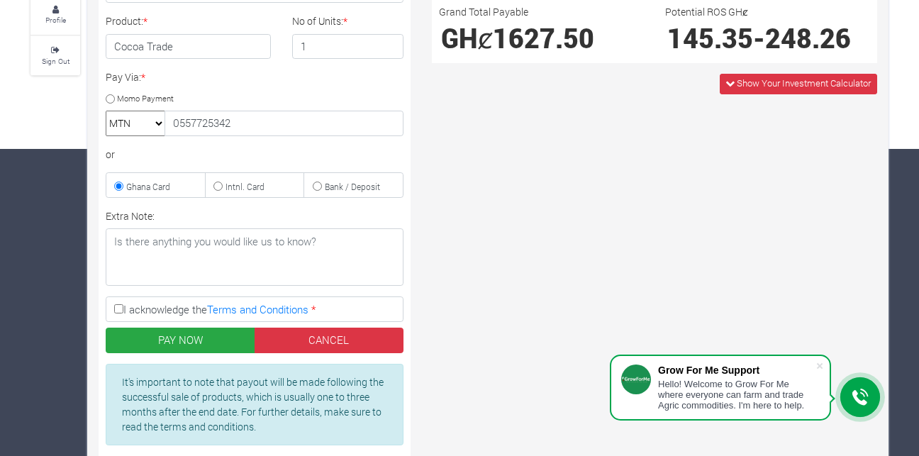
click at [199, 354] on div "Investment Campaign: * Cocoa/Shearnut Trade 2025 Q4 (Cocoa Trade :: 01st Oct 20…" at bounding box center [254, 178] width 319 height 556
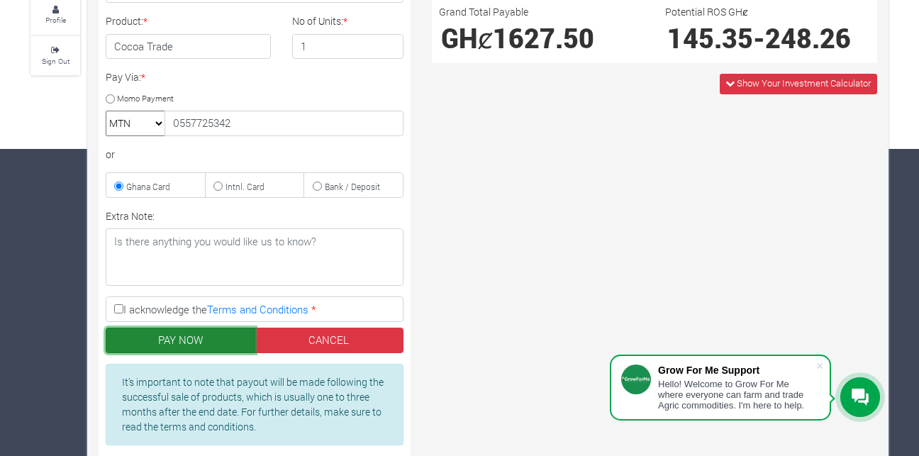
click at [202, 345] on button "PAY NOW" at bounding box center [181, 341] width 150 height 26
click at [118, 304] on input "I acknowledge the Terms and Conditions *" at bounding box center [118, 308] width 9 height 9
checkbox input "true"
click at [191, 345] on button "PAY NOW" at bounding box center [181, 341] width 150 height 26
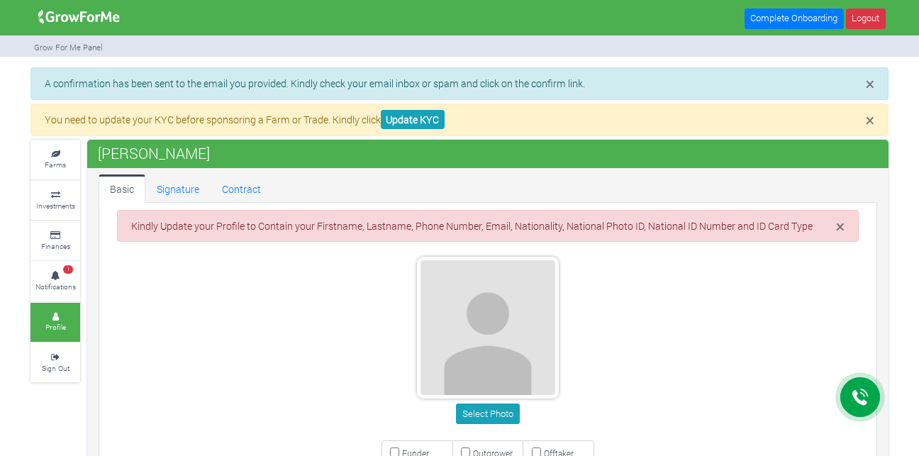
type input "55 772 5342"
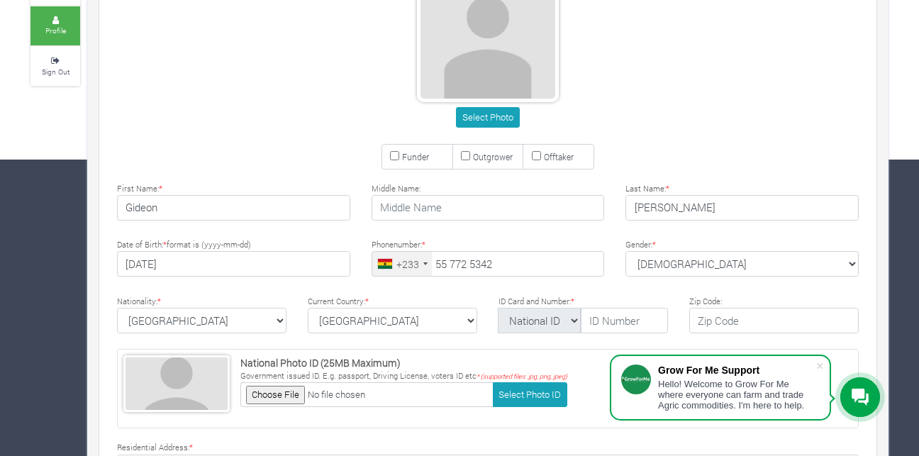
scroll to position [307, 0]
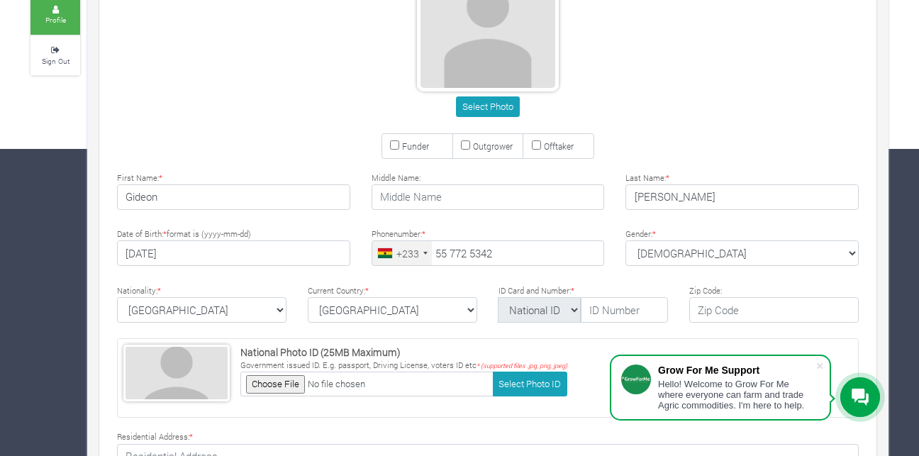
click at [225, 331] on div "× Kindly Update your Profile to Contain your Firstname, Lastname, Phone Number,…" at bounding box center [488, 274] width 784 height 742
click at [493, 100] on button "Select Photo" at bounding box center [487, 106] width 63 height 21
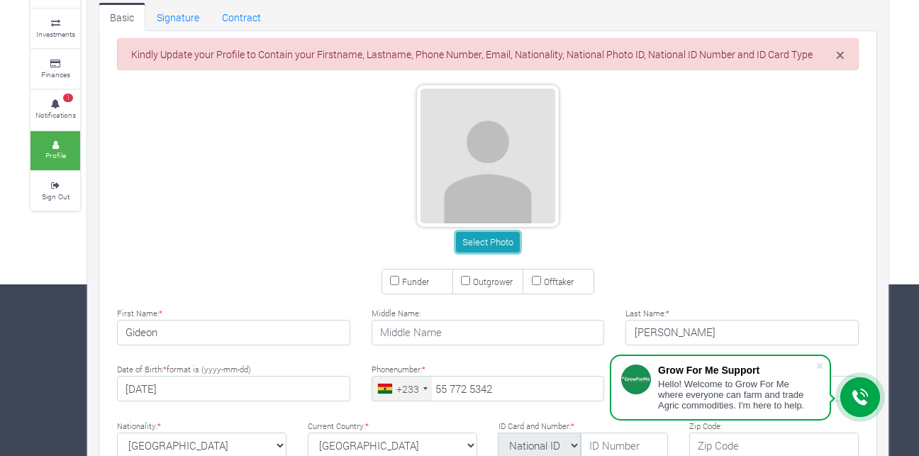
scroll to position [165, 0]
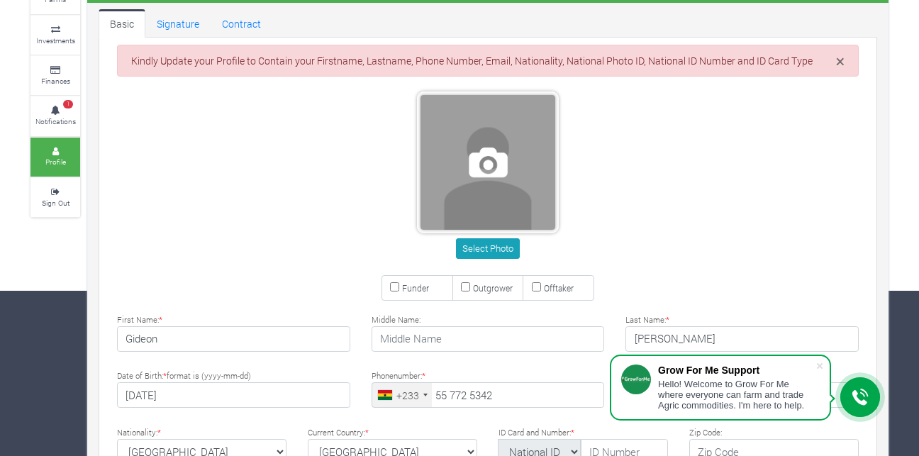
click at [458, 172] on span at bounding box center [488, 162] width 135 height 135
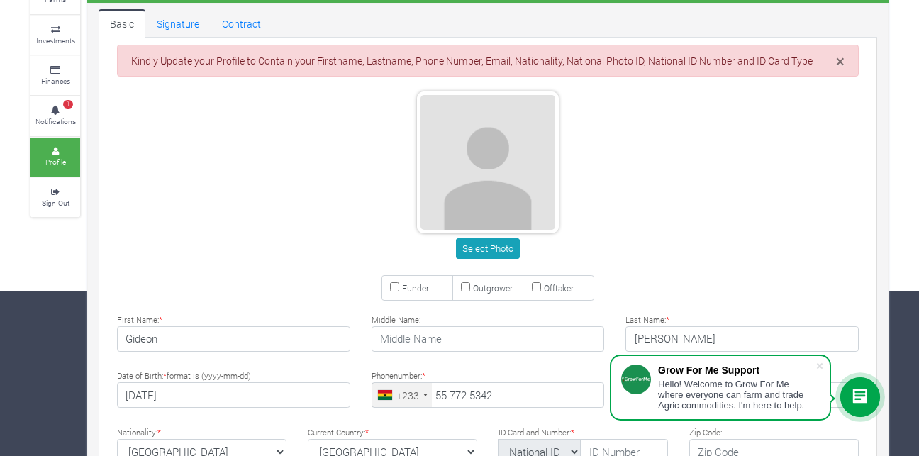
click at [421, 289] on small "Funder" at bounding box center [415, 287] width 27 height 11
click at [399, 289] on input "Funder" at bounding box center [394, 286] width 9 height 9
checkbox input "true"
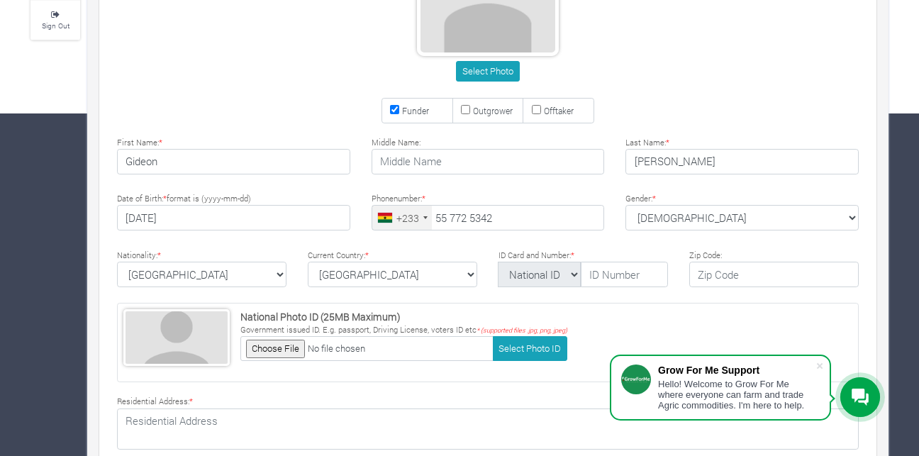
scroll to position [355, 0]
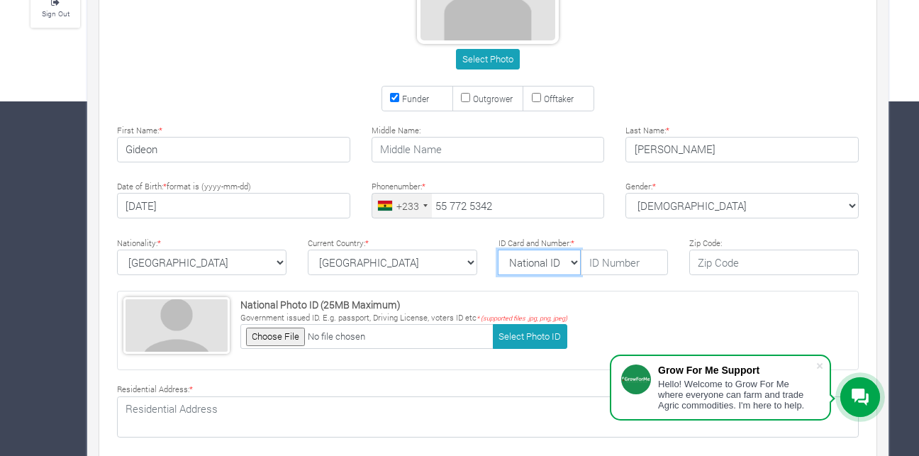
click at [538, 263] on select "National ID Ghana ID Passport Drivers" at bounding box center [539, 263] width 83 height 26
select select "Ghana ID"
click at [498, 250] on select "National ID Ghana ID Passport Drivers" at bounding box center [539, 263] width 83 height 26
click at [608, 263] on input "text" at bounding box center [624, 263] width 87 height 26
click at [483, 65] on button "Select Photo" at bounding box center [487, 59] width 63 height 21
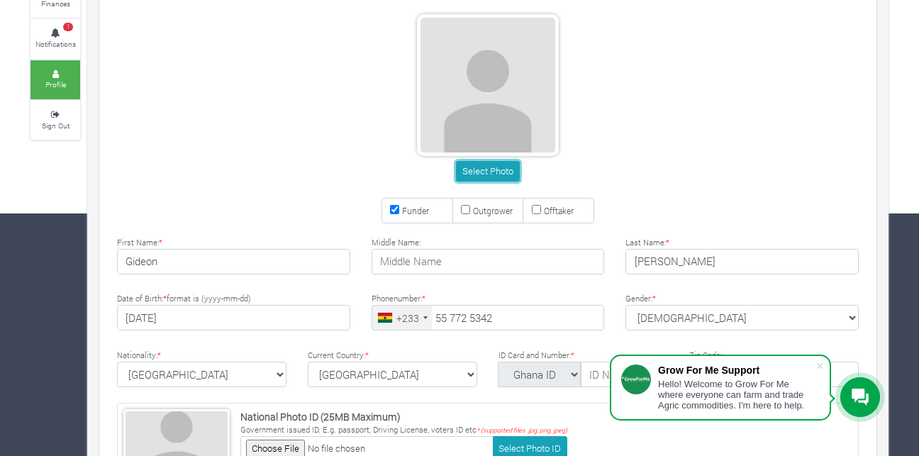
scroll to position [237, 0]
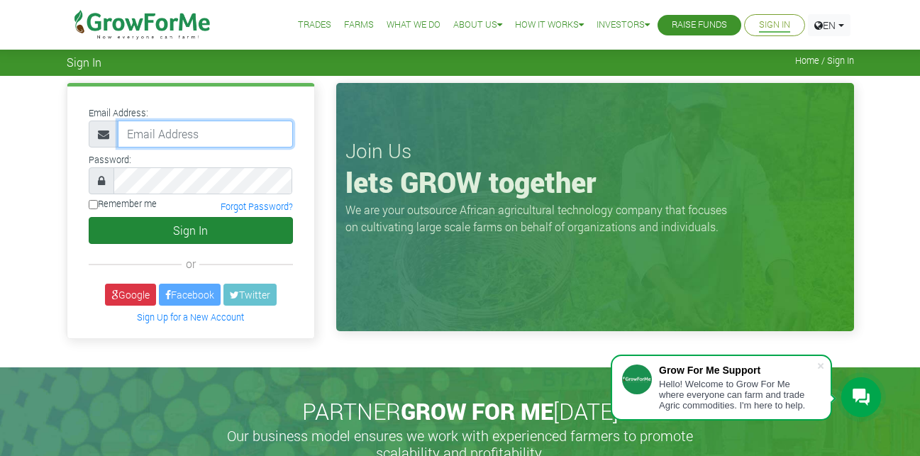
type input "[EMAIL_ADDRESS][DOMAIN_NAME]"
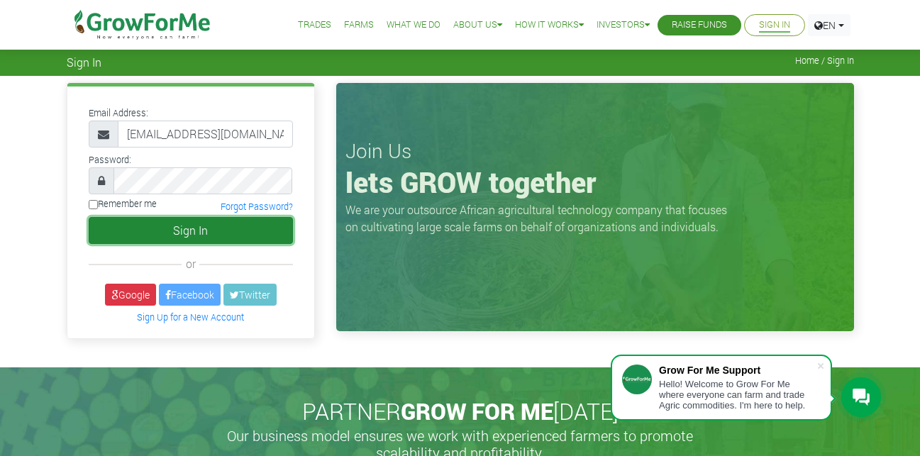
click at [172, 229] on button "Sign In" at bounding box center [191, 230] width 204 height 27
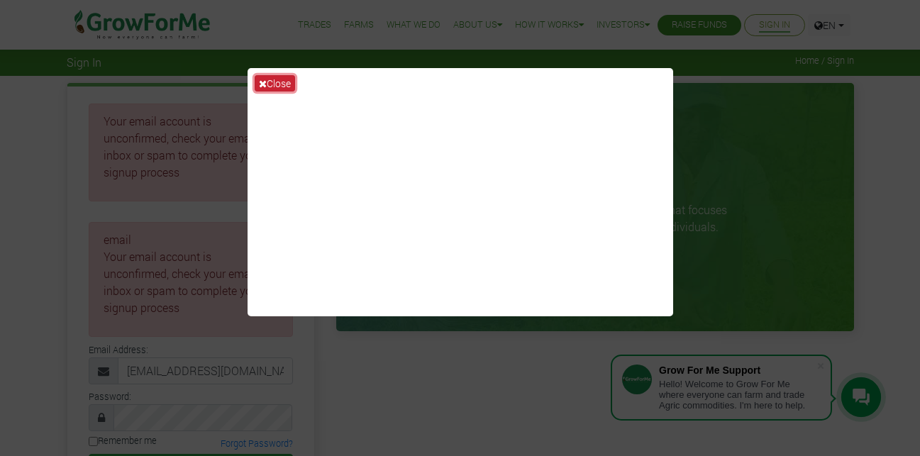
click at [279, 83] on button "Close" at bounding box center [275, 83] width 40 height 16
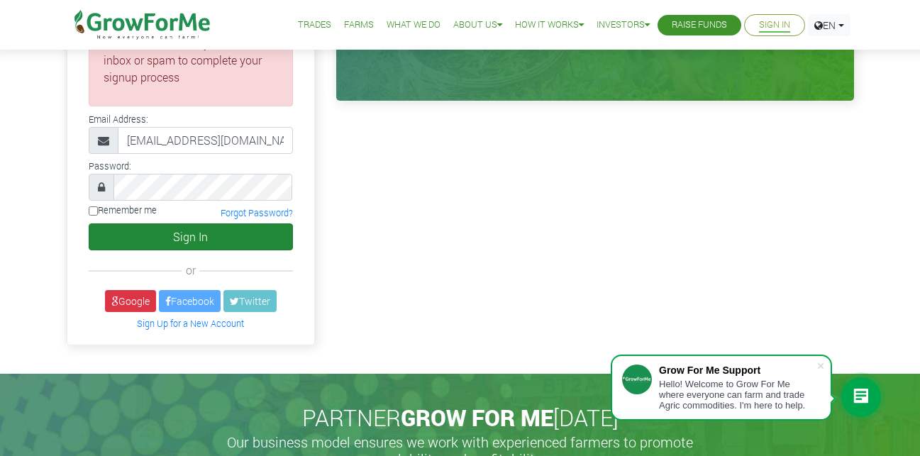
scroll to position [236, 0]
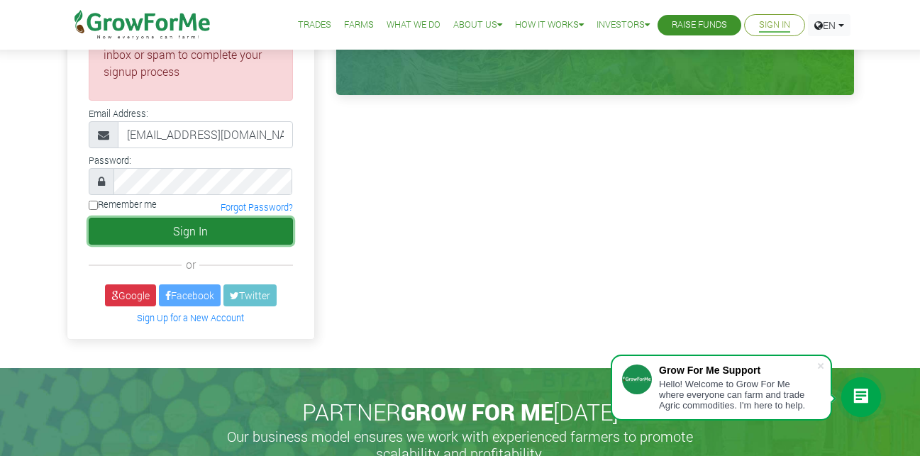
click at [135, 233] on button "Sign In" at bounding box center [191, 231] width 204 height 27
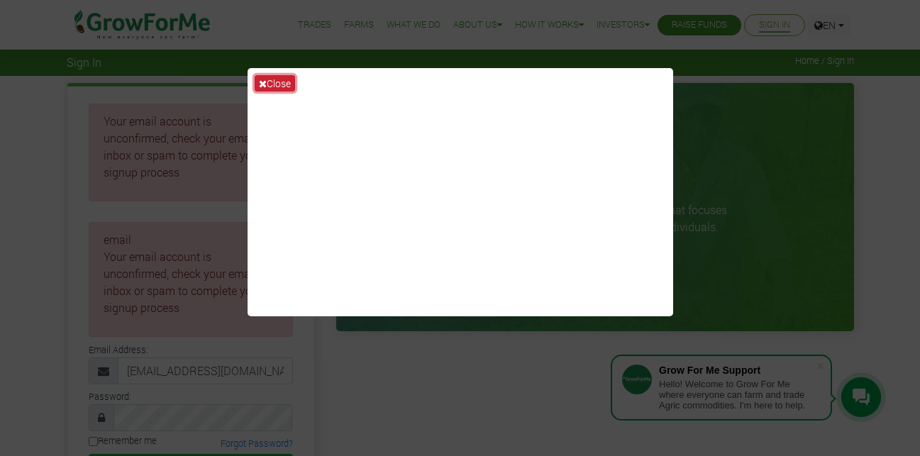
click at [267, 79] on button "Close" at bounding box center [275, 83] width 40 height 16
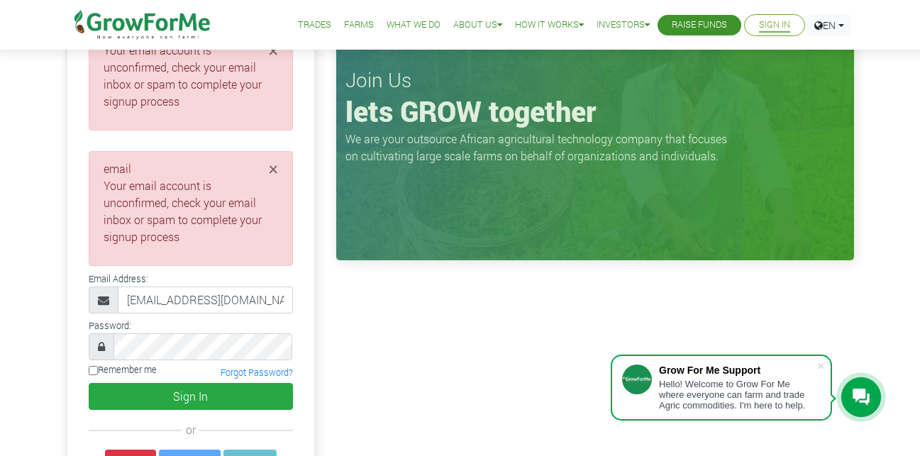
scroll to position [94, 0]
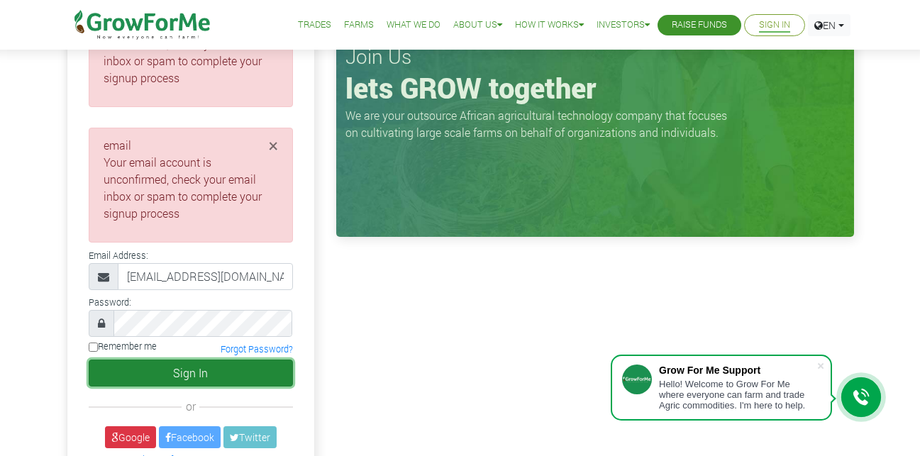
click at [204, 374] on button "Sign In" at bounding box center [191, 373] width 204 height 27
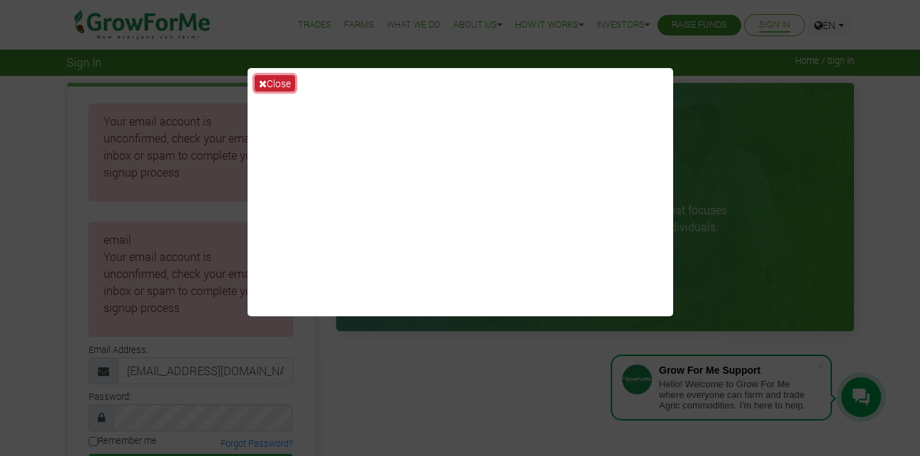
click at [269, 78] on button "Close" at bounding box center [275, 83] width 40 height 16
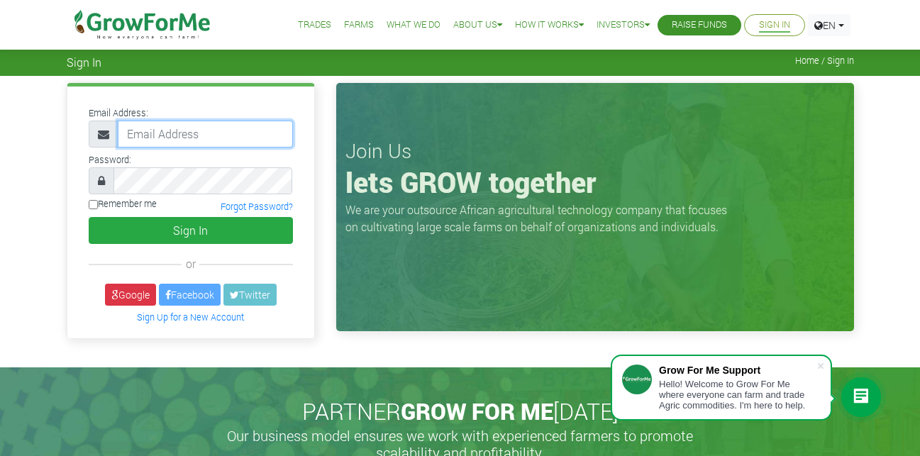
type input "[EMAIL_ADDRESS][DOMAIN_NAME]"
click at [109, 182] on span at bounding box center [102, 180] width 26 height 27
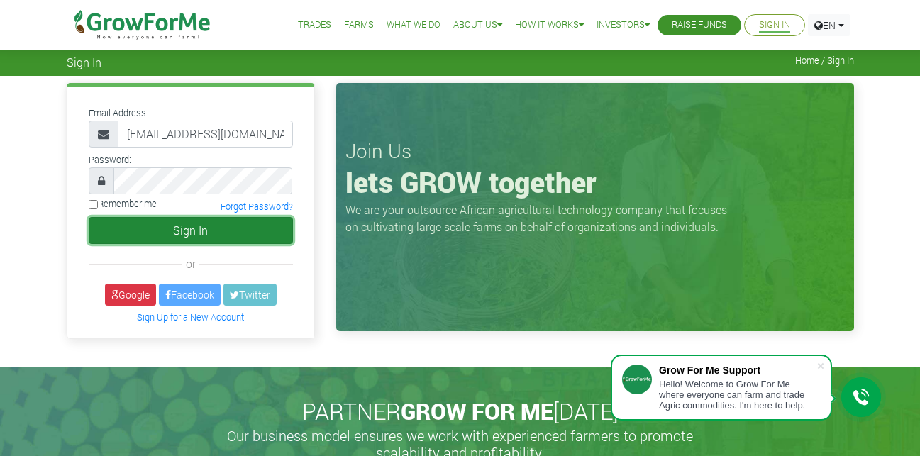
click at [111, 225] on button "Sign In" at bounding box center [191, 230] width 204 height 27
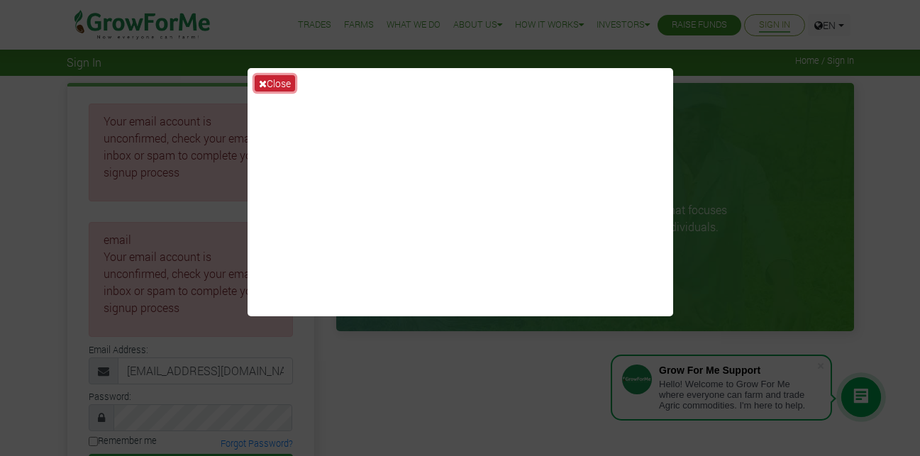
click at [262, 86] on icon at bounding box center [263, 84] width 8 height 10
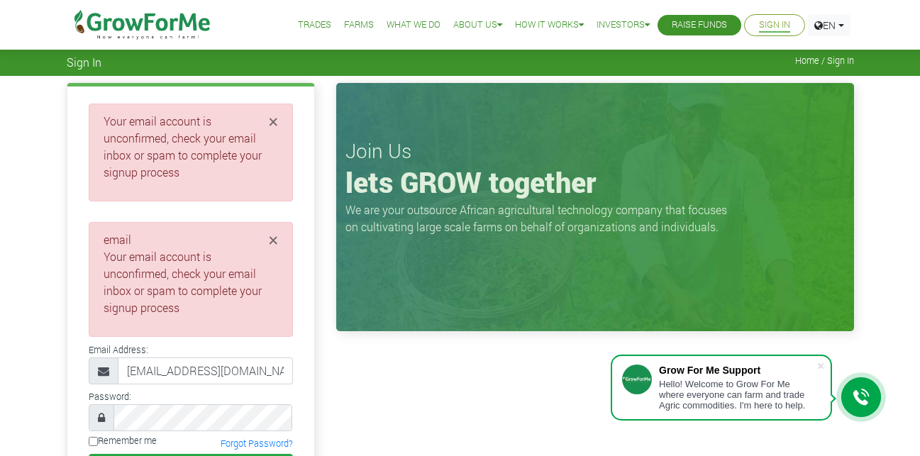
click at [306, 27] on link "Trades" at bounding box center [314, 25] width 33 height 15
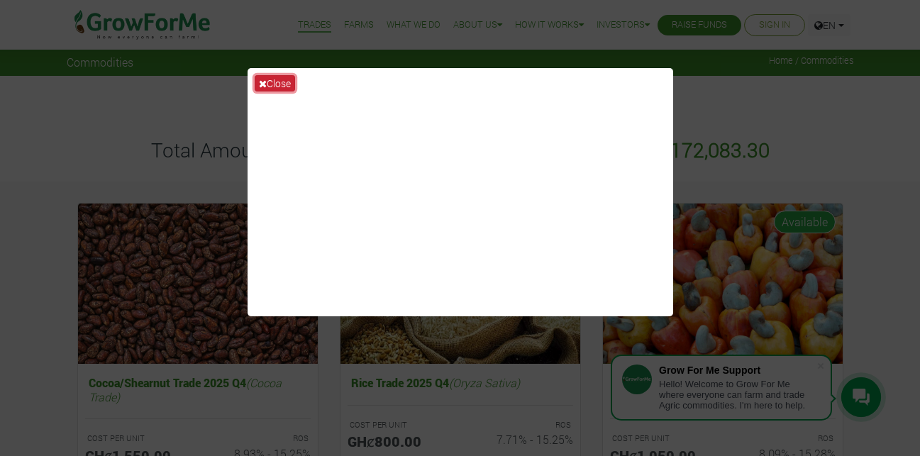
click at [264, 86] on icon at bounding box center [263, 84] width 8 height 10
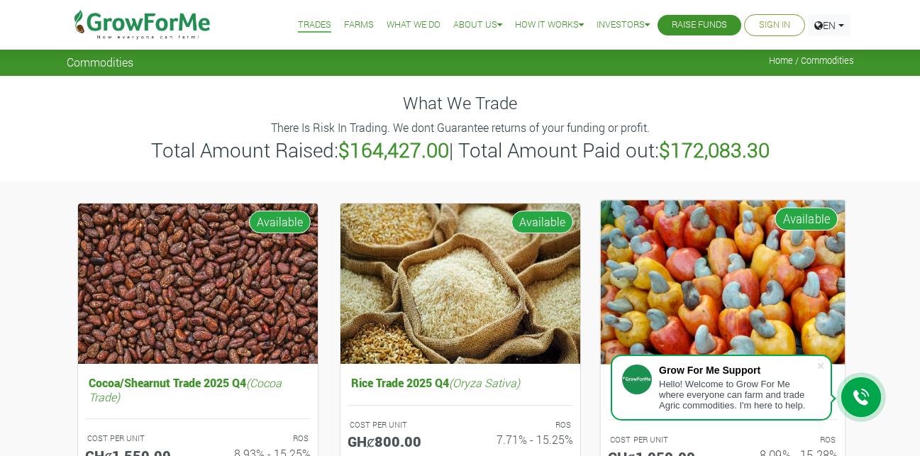
click at [713, 274] on img at bounding box center [722, 282] width 245 height 164
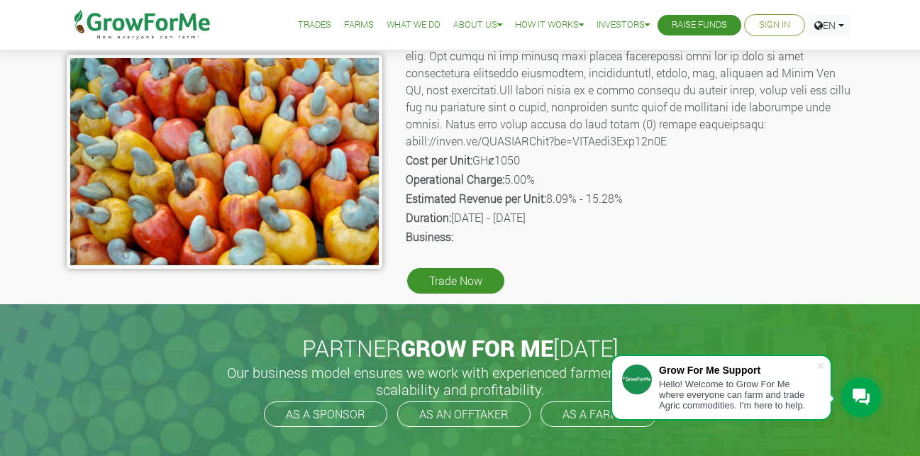
scroll to position [284, 0]
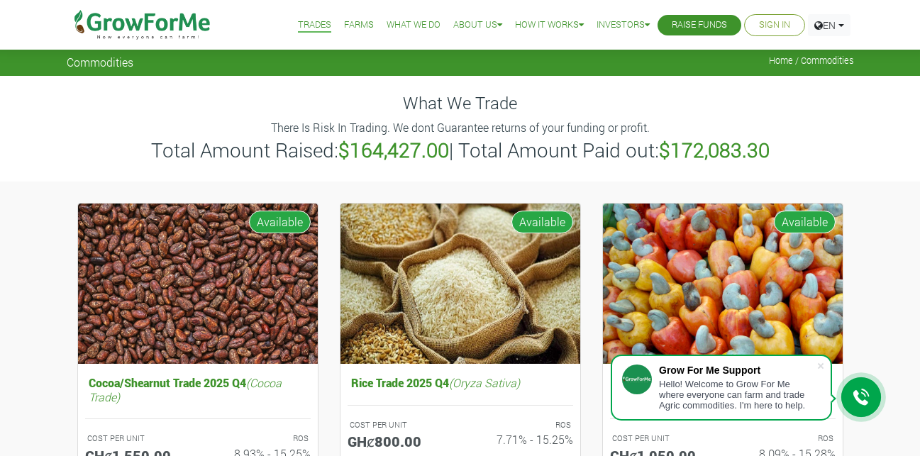
click at [183, 300] on img at bounding box center [198, 284] width 240 height 161
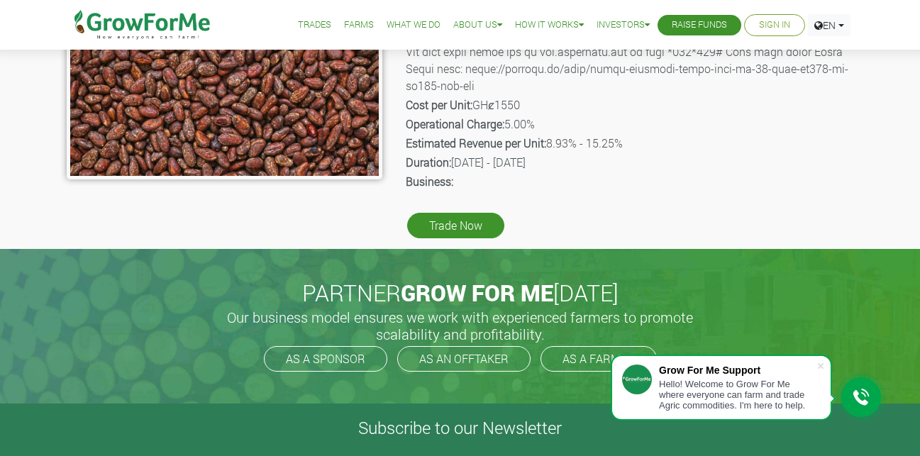
scroll to position [355, 0]
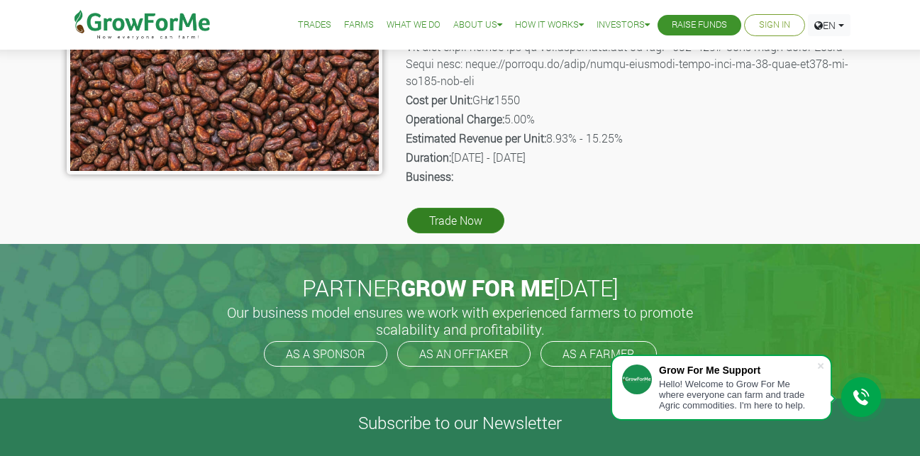
click at [468, 226] on link "Trade Now" at bounding box center [455, 221] width 97 height 26
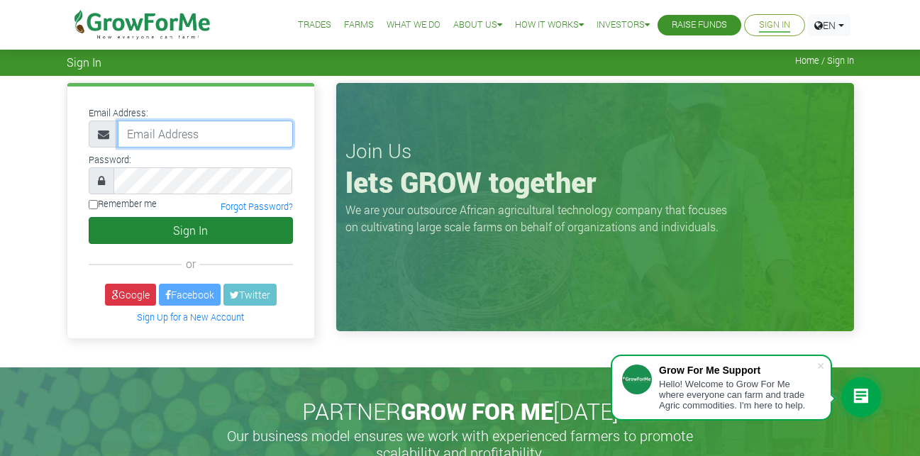
type input "[EMAIL_ADDRESS][DOMAIN_NAME]"
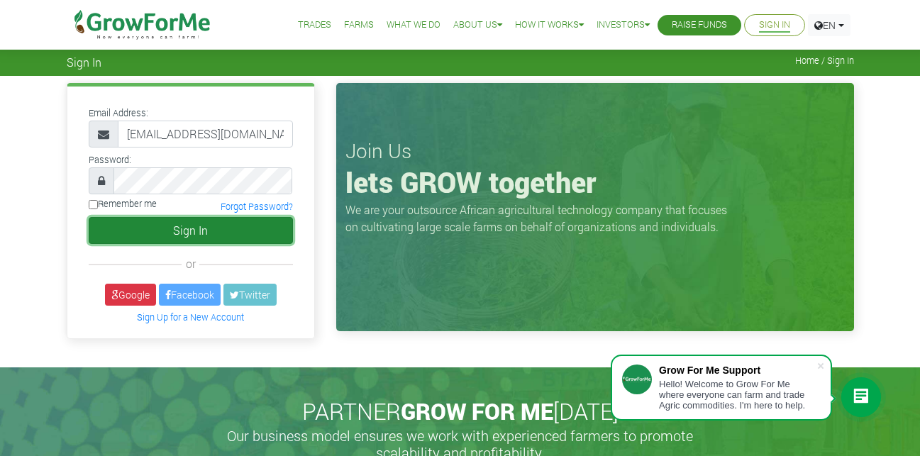
click at [146, 225] on button "Sign In" at bounding box center [191, 230] width 204 height 27
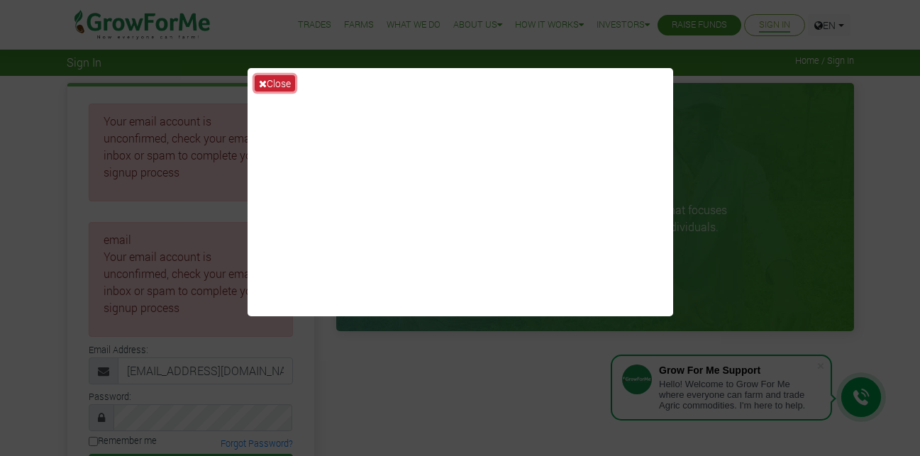
click at [263, 77] on button "Close" at bounding box center [275, 83] width 40 height 16
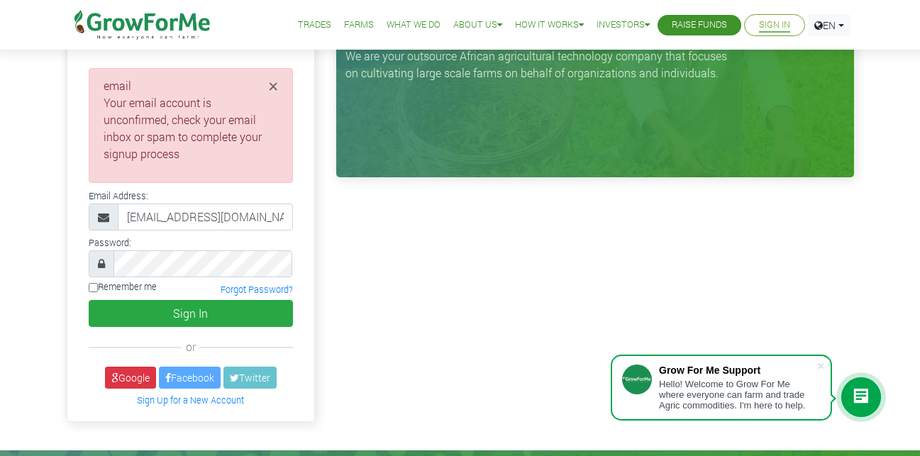
scroll to position [165, 0]
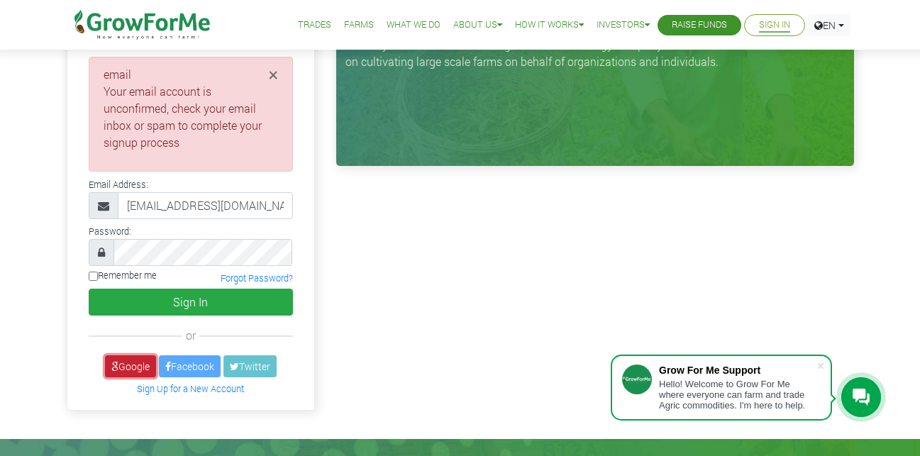
click at [143, 356] on link "Google" at bounding box center [130, 366] width 51 height 22
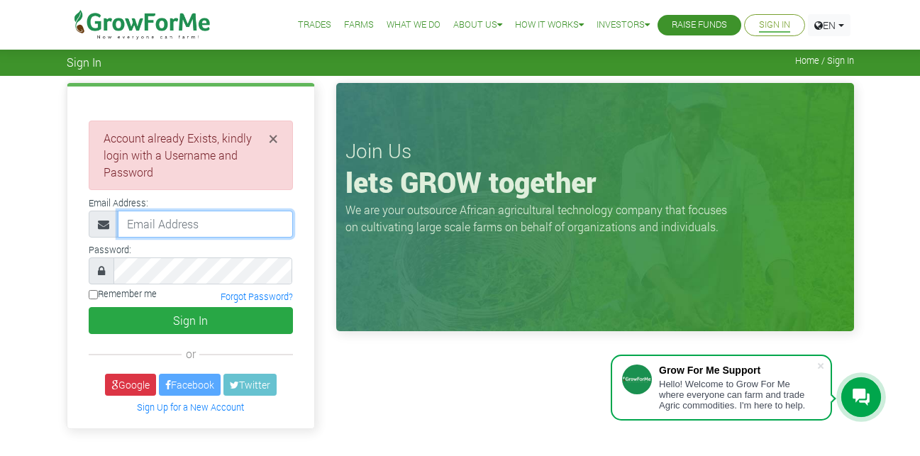
type input "[EMAIL_ADDRESS][DOMAIN_NAME]"
click at [759, 25] on link "Sign In" at bounding box center [774, 25] width 31 height 15
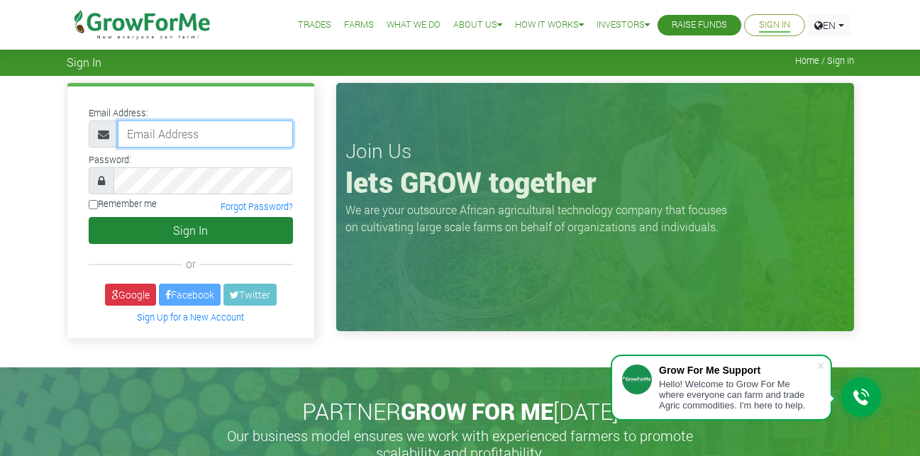
type input "[EMAIL_ADDRESS][DOMAIN_NAME]"
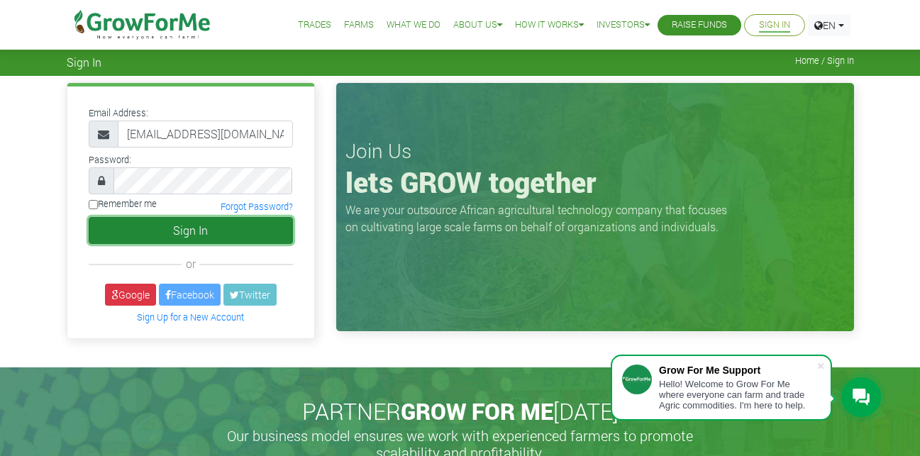
click at [226, 233] on button "Sign In" at bounding box center [191, 230] width 204 height 27
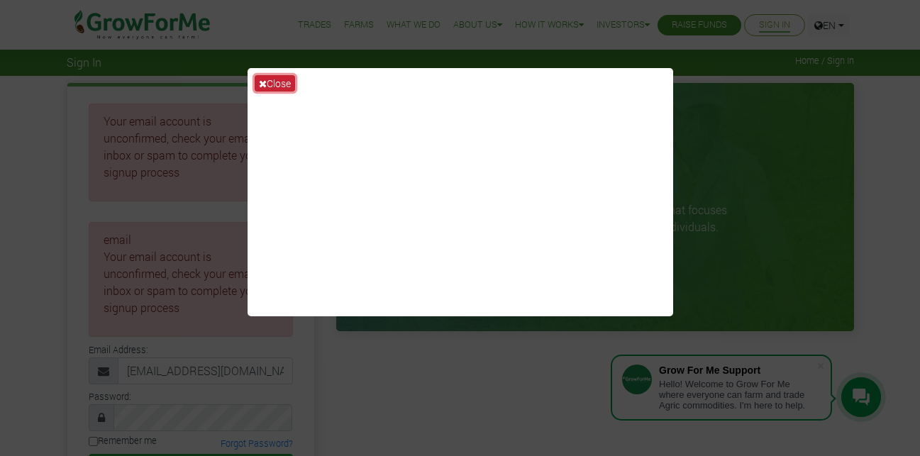
click at [272, 86] on button "Close" at bounding box center [275, 83] width 40 height 16
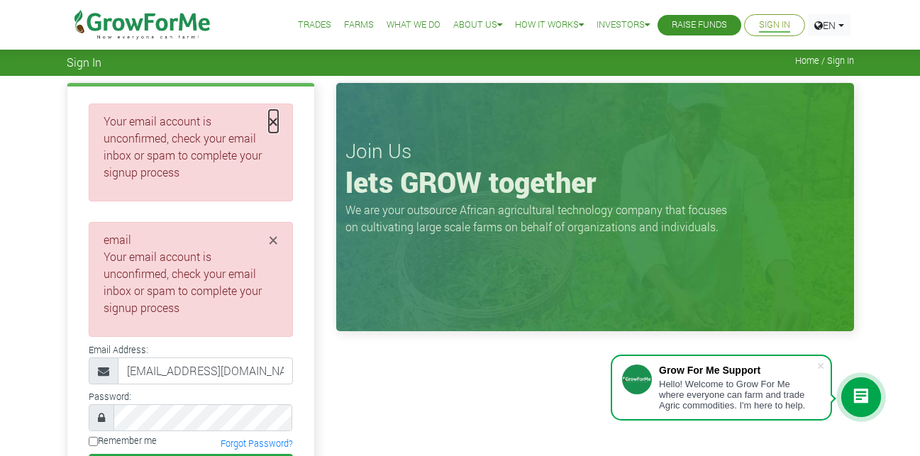
click at [269, 118] on span "×" at bounding box center [273, 121] width 9 height 23
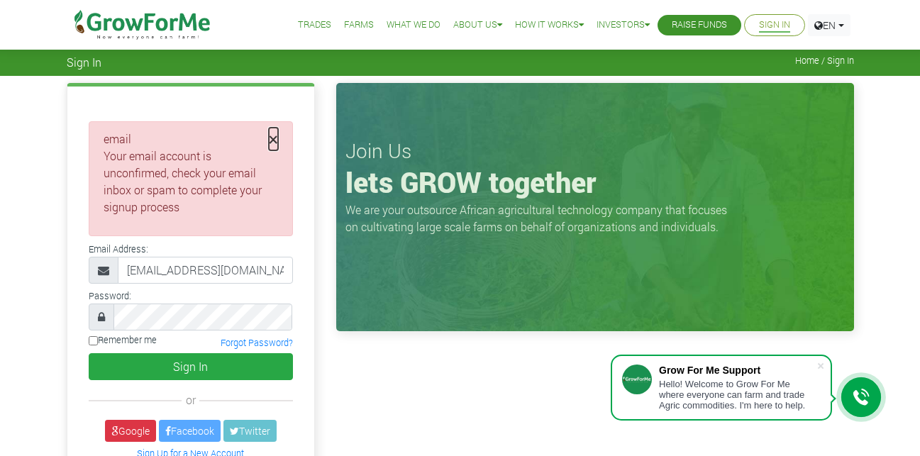
click at [277, 138] on span "×" at bounding box center [273, 139] width 9 height 23
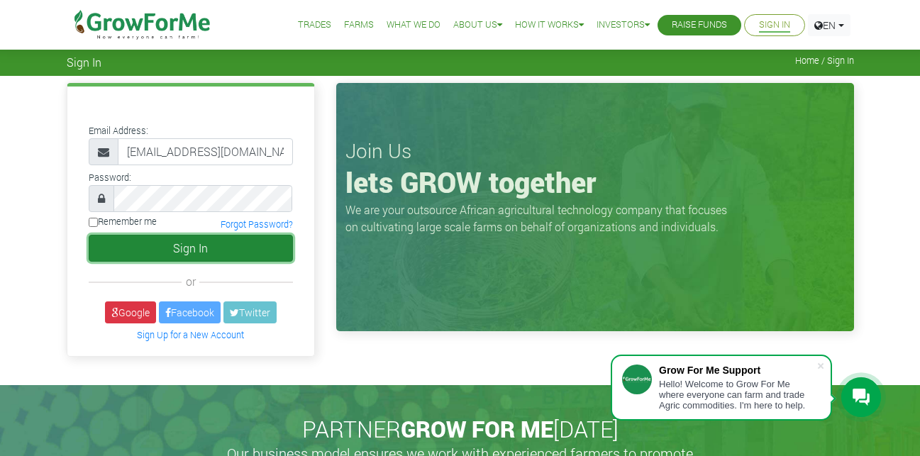
click at [233, 242] on button "Sign In" at bounding box center [191, 248] width 204 height 27
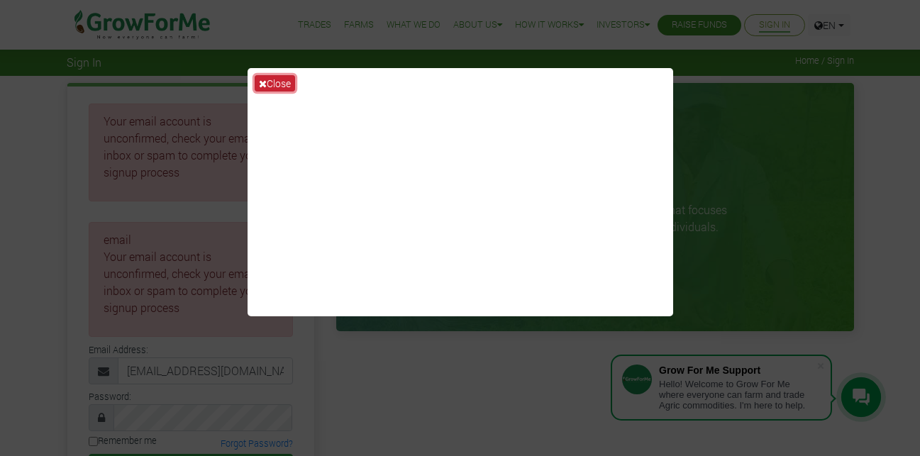
click at [270, 83] on button "Close" at bounding box center [275, 83] width 40 height 16
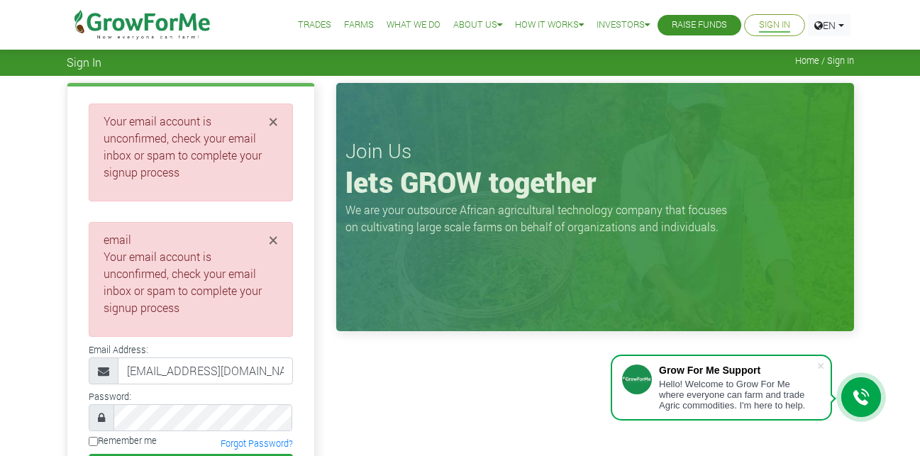
click at [839, 62] on span "Home / Sign In" at bounding box center [824, 60] width 59 height 11
click at [828, 62] on span "Home / Sign In" at bounding box center [824, 60] width 59 height 11
click at [805, 55] on span "Home / Sign In" at bounding box center [824, 60] width 59 height 11
click at [786, 16] on li "Sign In" at bounding box center [774, 25] width 61 height 22
click at [774, 30] on link "Sign In" at bounding box center [774, 25] width 31 height 15
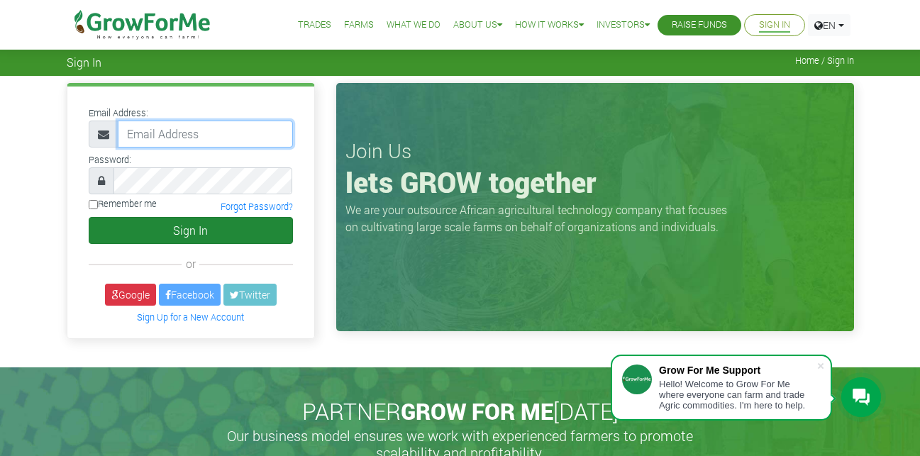
type input "[EMAIL_ADDRESS][DOMAIN_NAME]"
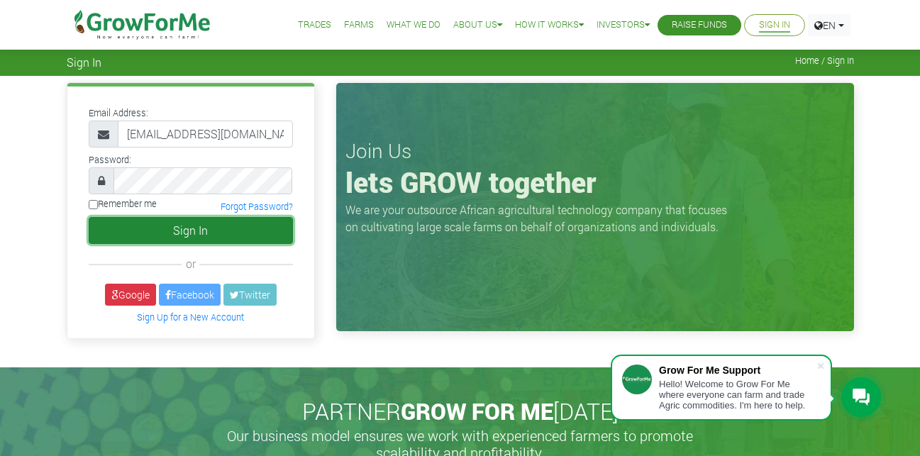
click at [202, 220] on button "Sign In" at bounding box center [191, 230] width 204 height 27
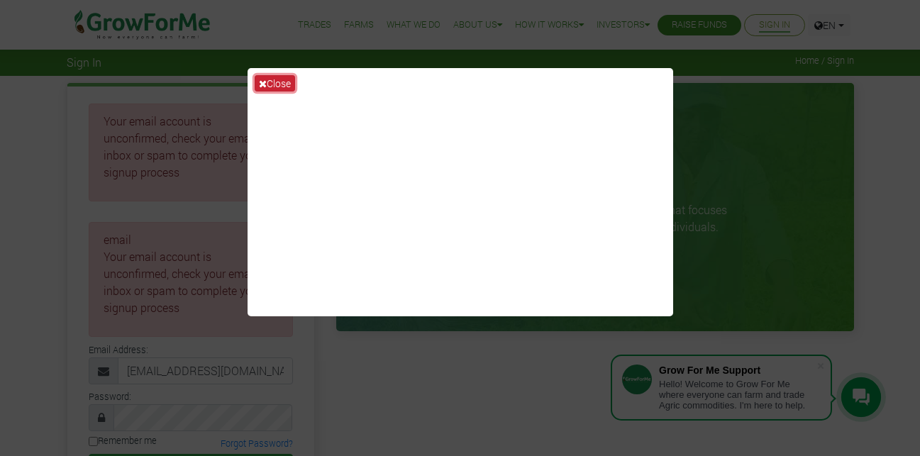
click at [282, 84] on button "Close" at bounding box center [275, 83] width 40 height 16
